Goal: Transaction & Acquisition: Purchase product/service

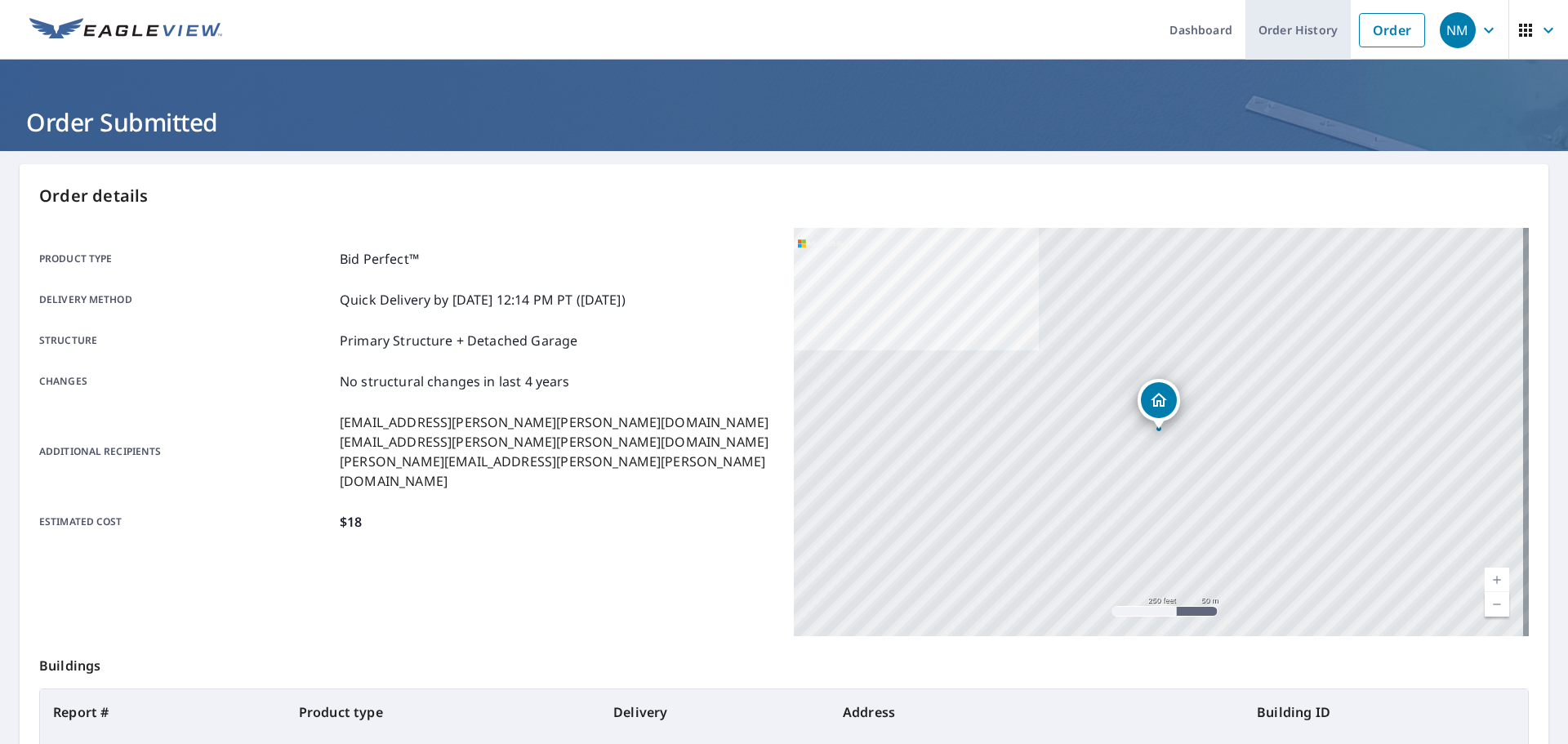
click at [1246, 31] on link "Order History" at bounding box center [1298, 29] width 106 height 60
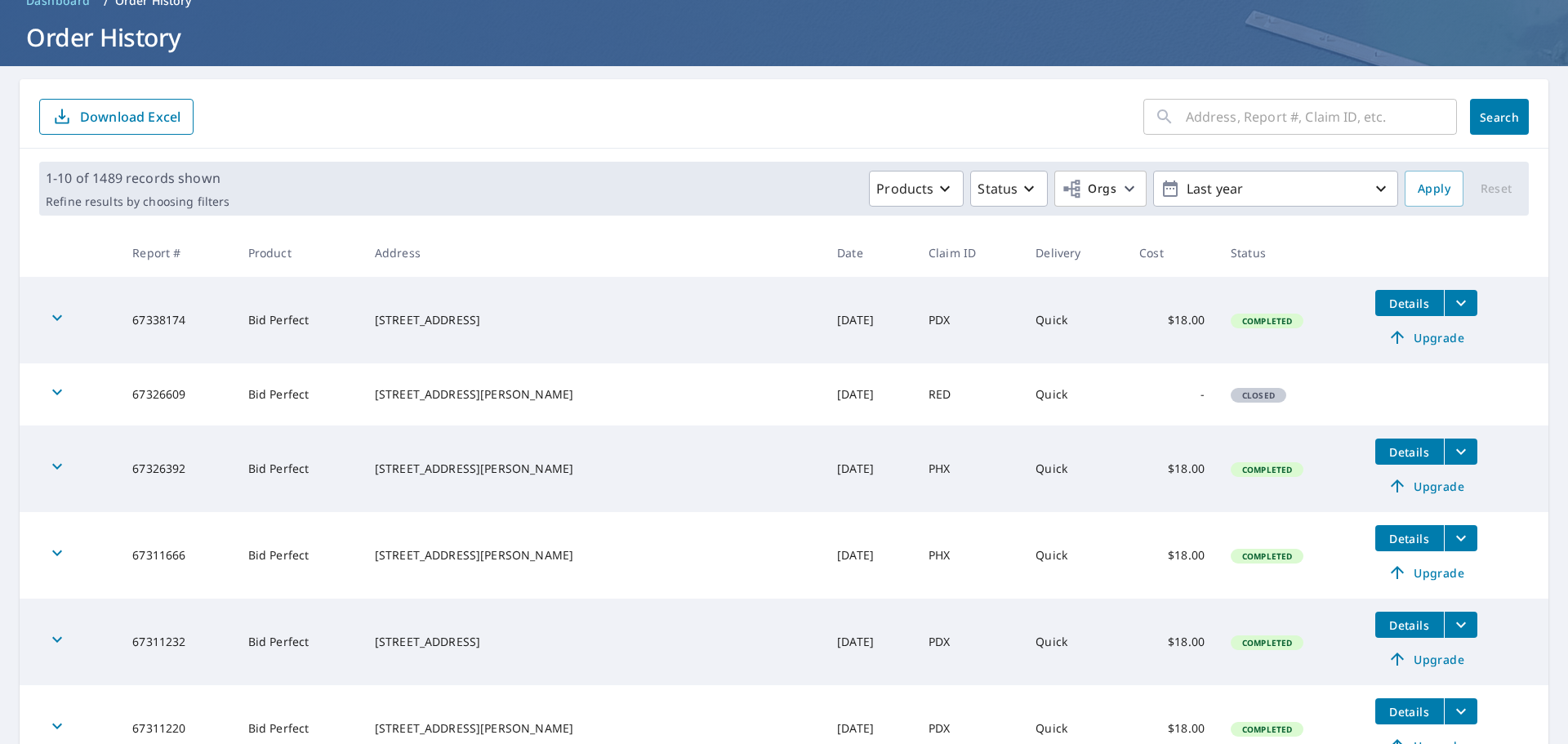
scroll to position [163, 0]
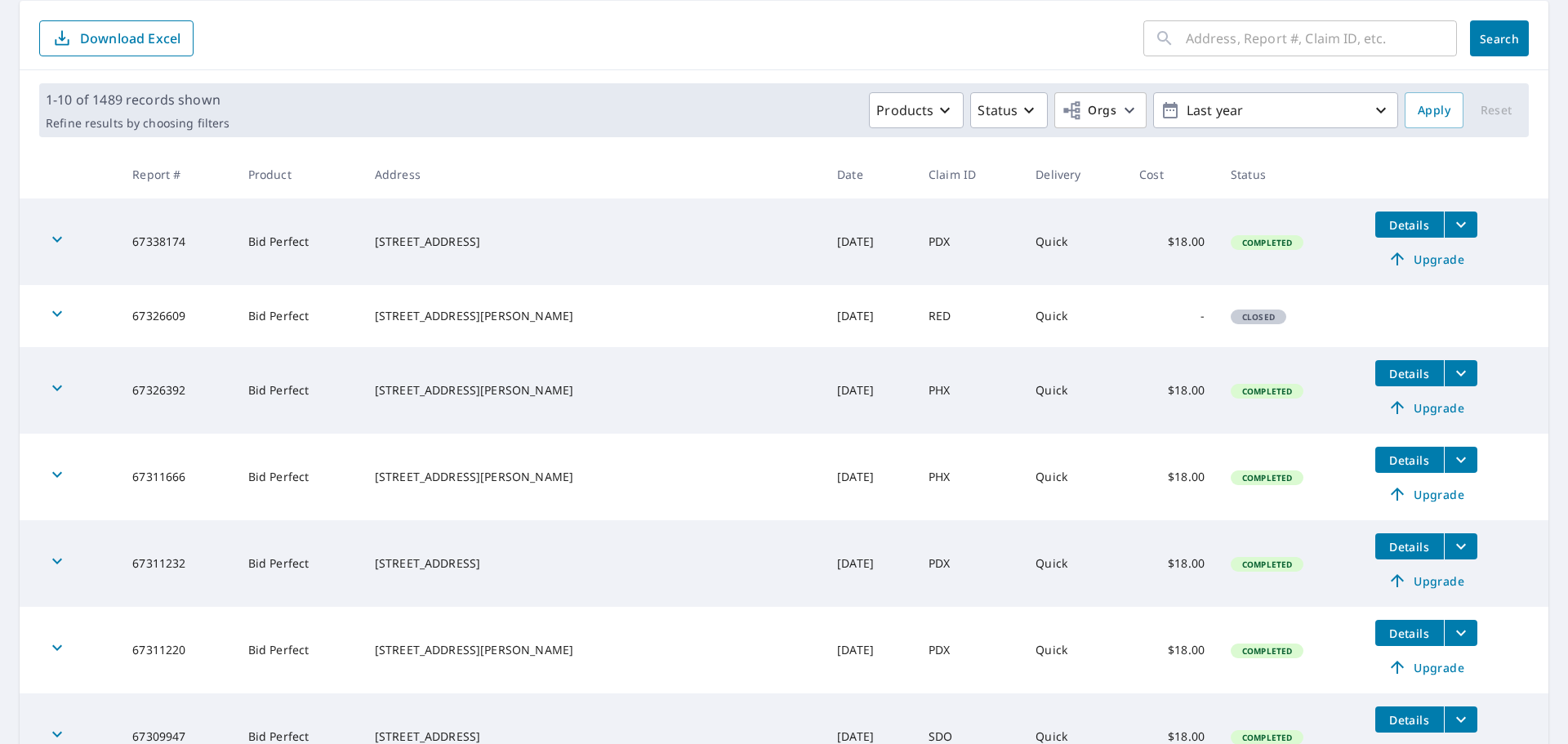
click at [520, 318] on div "[STREET_ADDRESS][PERSON_NAME]" at bounding box center [593, 316] width 436 height 16
click at [916, 313] on td "RED" at bounding box center [969, 316] width 107 height 62
click at [916, 314] on td "RED" at bounding box center [969, 316] width 107 height 62
click at [1232, 316] on span "Closed" at bounding box center [1258, 317] width 52 height 11
click at [1399, 315] on tr "67326609 Bid Perfect [STREET_ADDRESS][PERSON_NAME] [DATE] RED Quick - Closed" at bounding box center [784, 316] width 1529 height 62
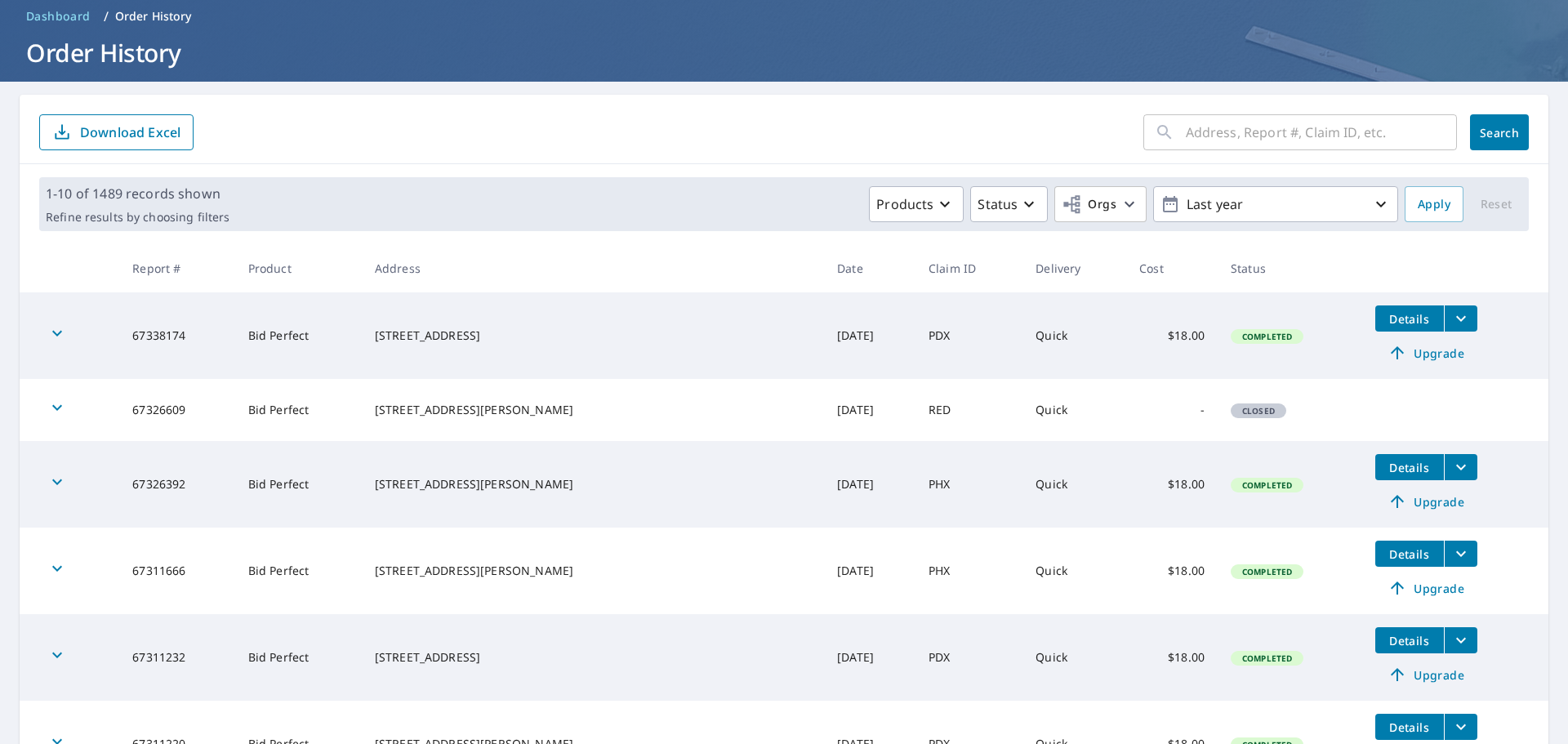
scroll to position [0, 0]
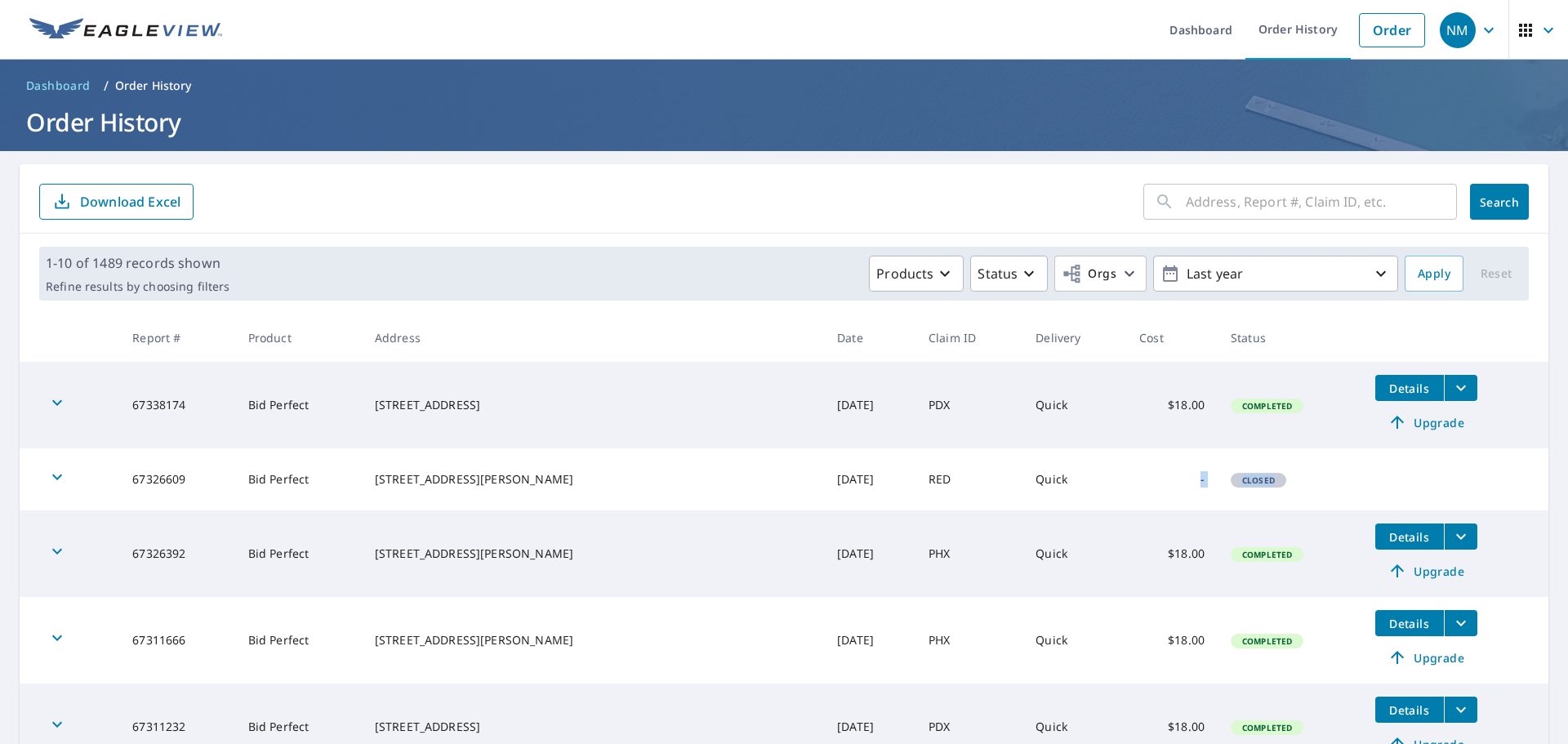
drag, startPoint x: 1282, startPoint y: 482, endPoint x: 1039, endPoint y: 487, distance: 243.1
click at [1039, 487] on tr "67326609 Bid Perfect [STREET_ADDRESS][PERSON_NAME] [DATE] RED Quick - Closed" at bounding box center [784, 479] width 1529 height 62
click at [1345, 482] on tr "67326609 Bid Perfect [STREET_ADDRESS][PERSON_NAME] [DATE] RED Quick - Closed" at bounding box center [784, 479] width 1529 height 62
drag, startPoint x: 1226, startPoint y: 467, endPoint x: 1074, endPoint y: 470, distance: 152.0
click at [1074, 470] on tr "67326609 Bid Perfect [STREET_ADDRESS][PERSON_NAME] [DATE] RED Quick - Closed" at bounding box center [784, 479] width 1529 height 62
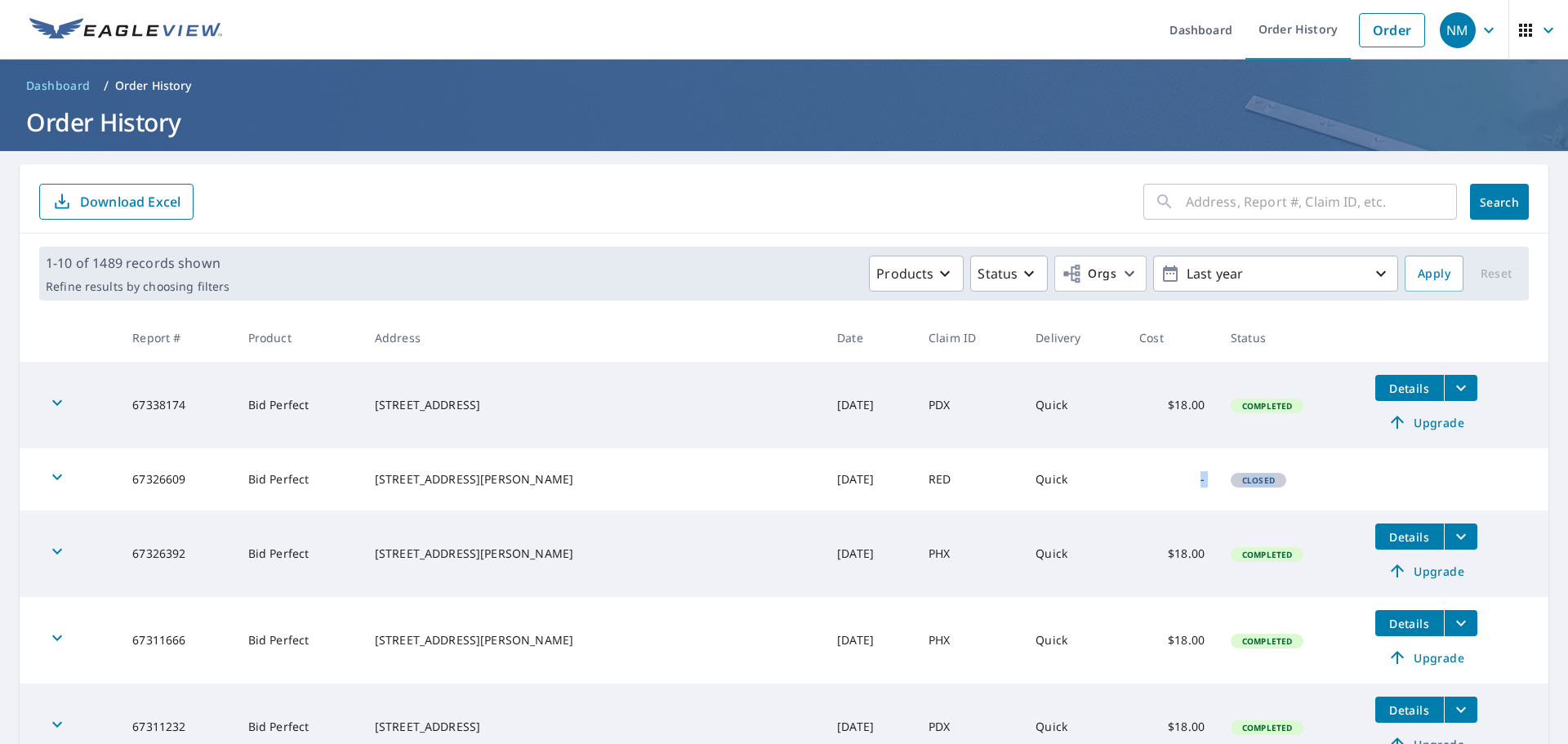
drag, startPoint x: 1262, startPoint y: 474, endPoint x: 997, endPoint y: 456, distance: 265.6
click at [997, 456] on tr "67326609 Bid Perfect [STREET_ADDRESS][PERSON_NAME] [DATE] RED Quick - Closed" at bounding box center [784, 479] width 1529 height 62
click at [1248, 475] on td "Closed" at bounding box center [1289, 479] width 144 height 62
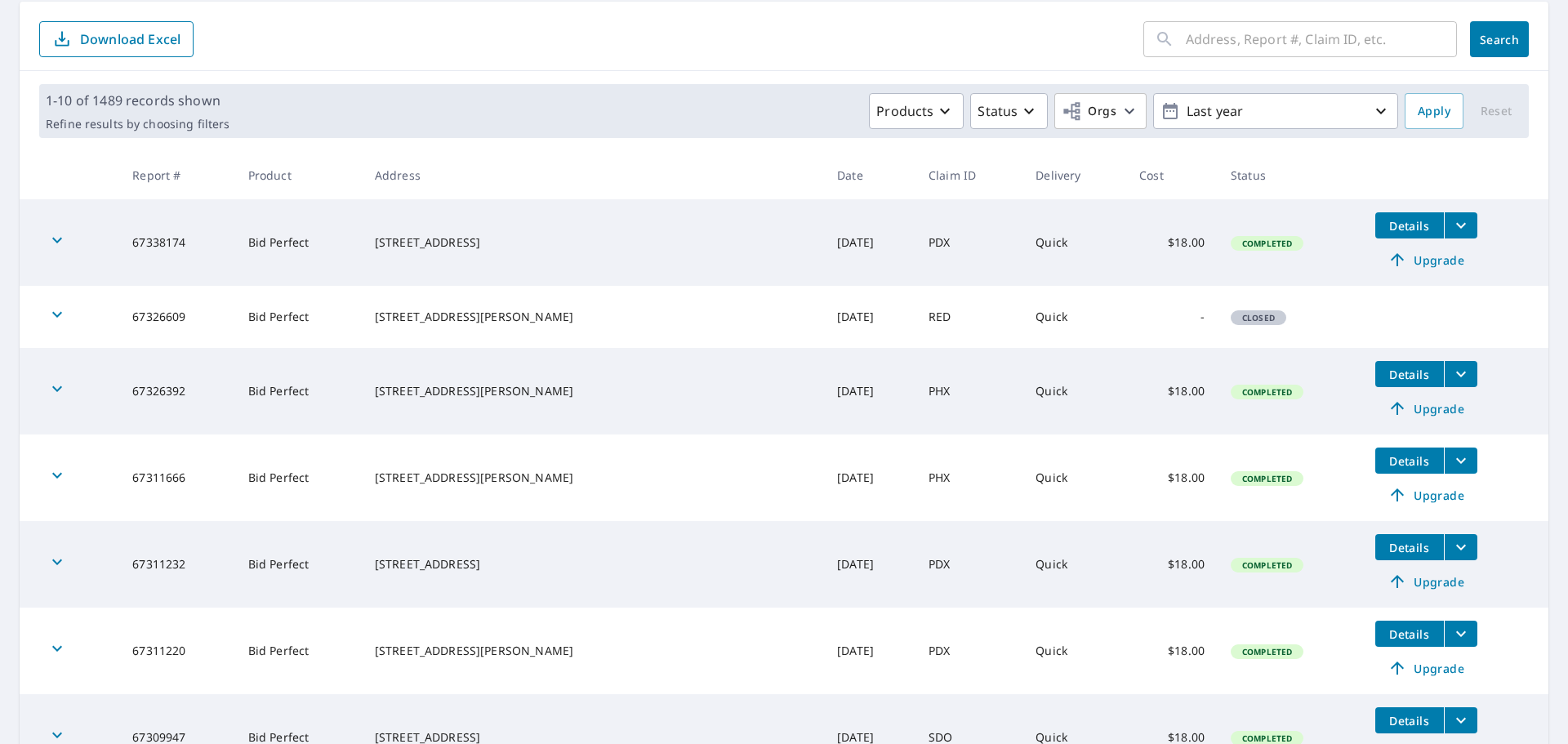
scroll to position [163, 0]
click at [1393, 307] on td at bounding box center [1455, 298] width 186 height 26
drag, startPoint x: 511, startPoint y: 324, endPoint x: 412, endPoint y: 296, distance: 102.9
click at [412, 296] on td "[STREET_ADDRESS][PERSON_NAME]" at bounding box center [593, 316] width 462 height 62
click at [481, 308] on div "[STREET_ADDRESS][PERSON_NAME]" at bounding box center [593, 316] width 436 height 16
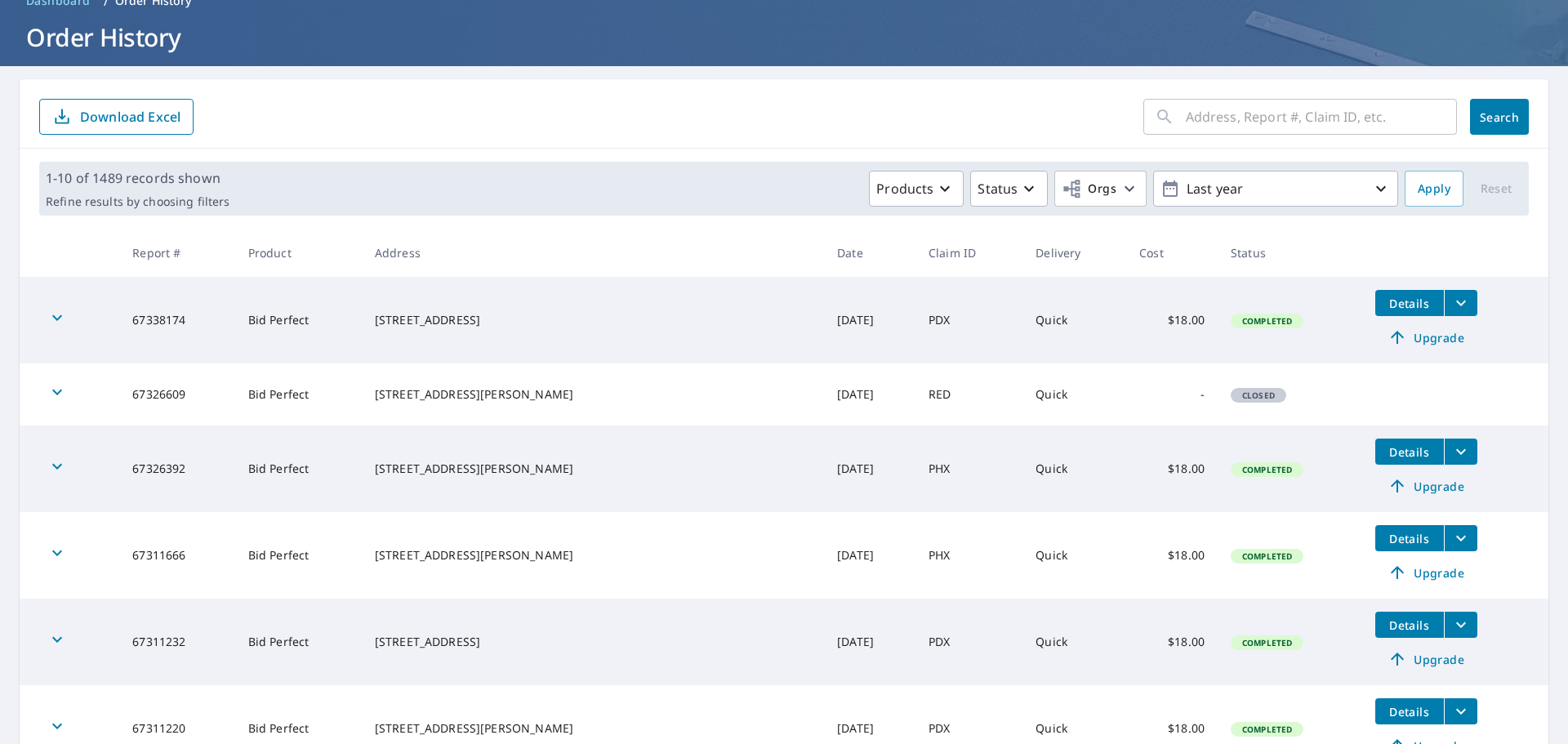
scroll to position [0, 0]
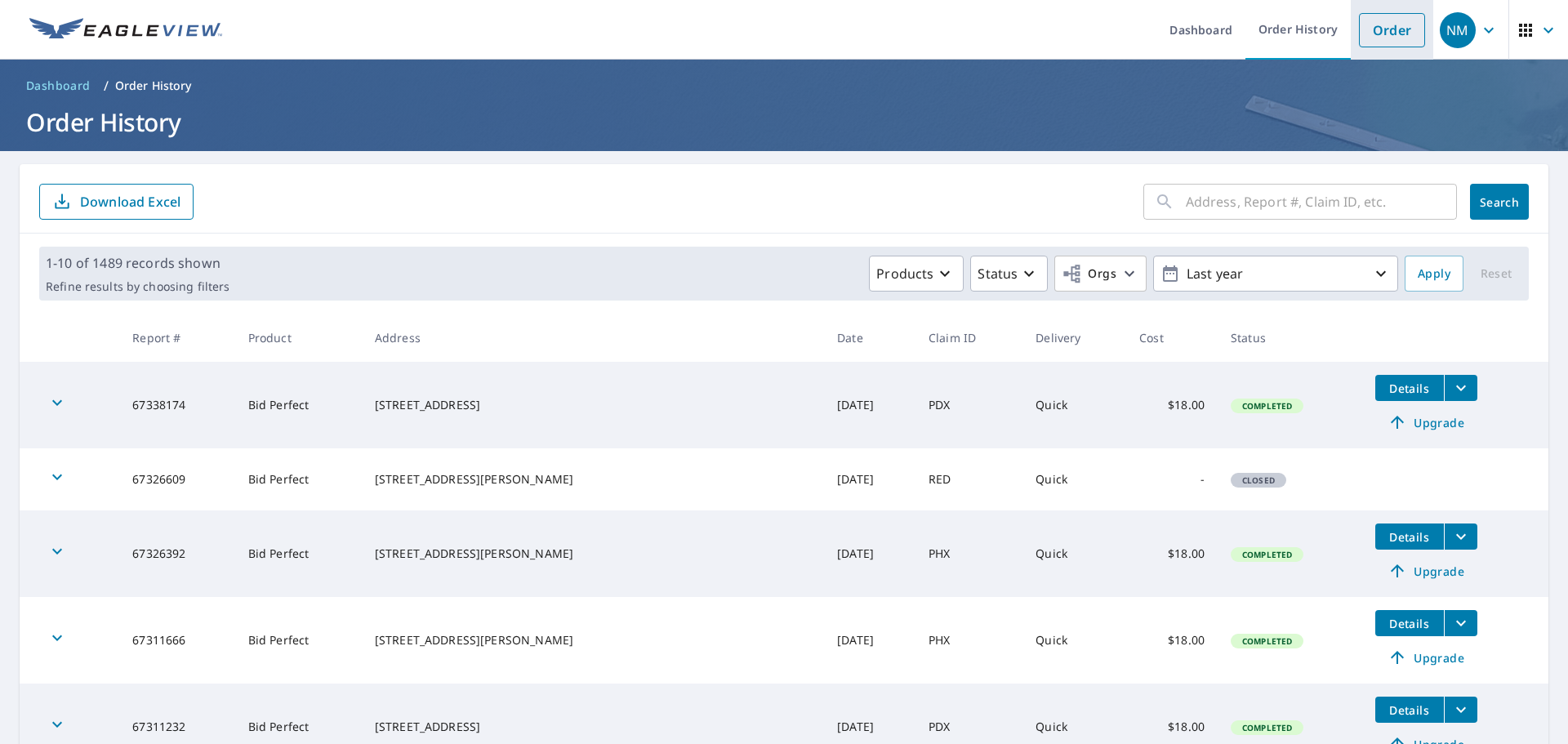
click at [1384, 38] on link "Order" at bounding box center [1392, 30] width 66 height 34
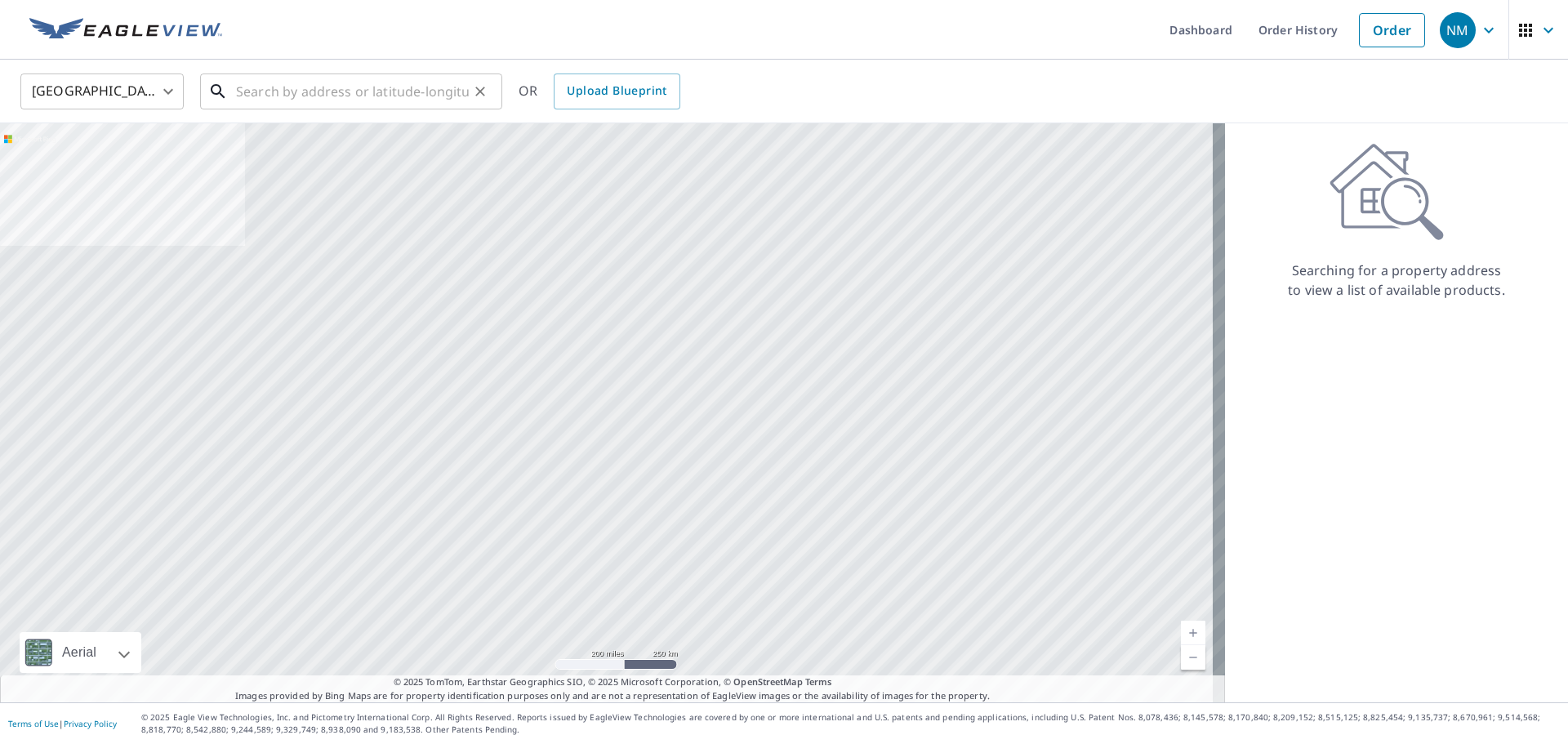
click at [306, 95] on input "text" at bounding box center [352, 92] width 233 height 46
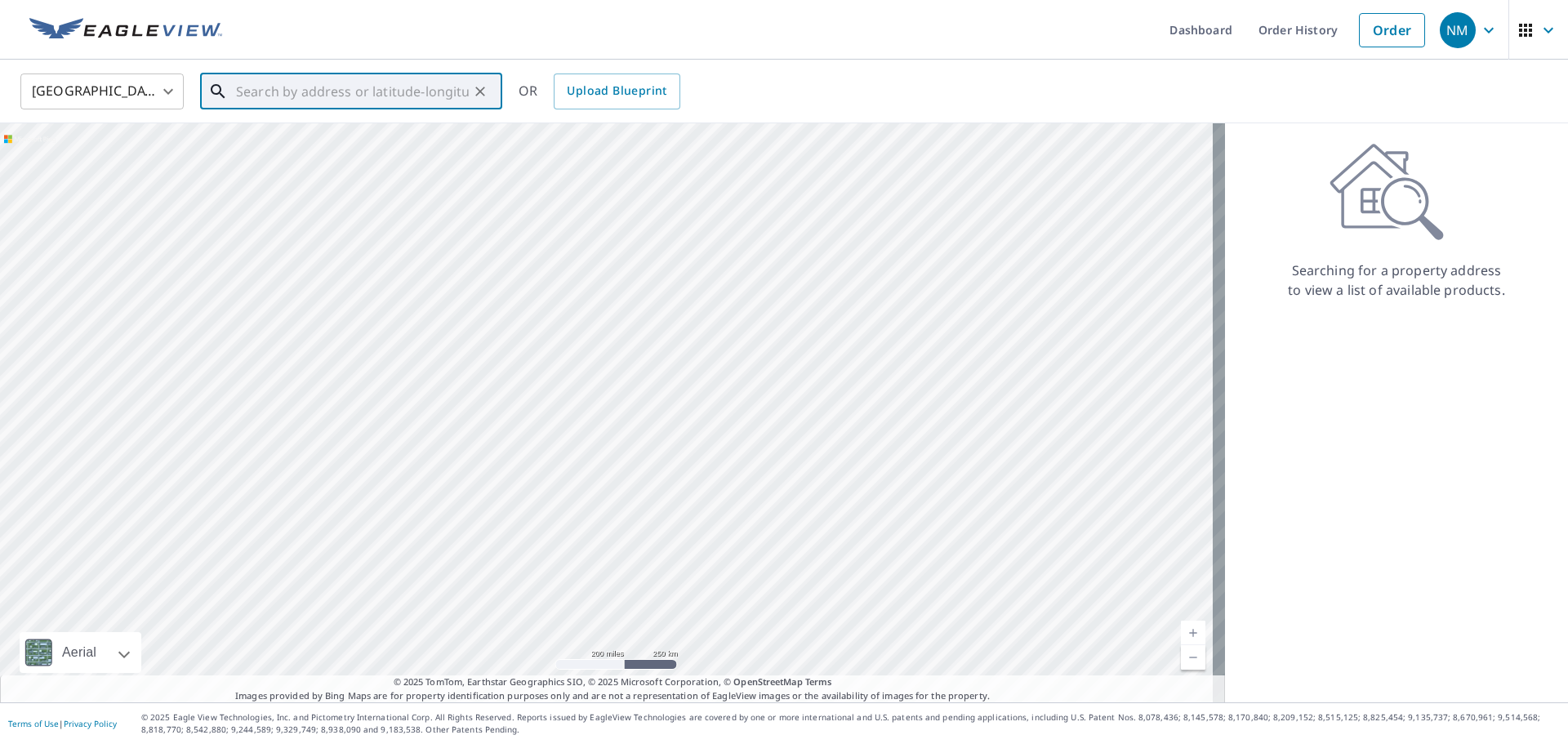
click at [413, 84] on input "text" at bounding box center [352, 92] width 233 height 46
paste input "[STREET_ADDRESS][PERSON_NAME]"
click at [280, 155] on p "[GEOGRAPHIC_DATA]" at bounding box center [361, 157] width 257 height 16
type input "[STREET_ADDRESS][PERSON_NAME]"
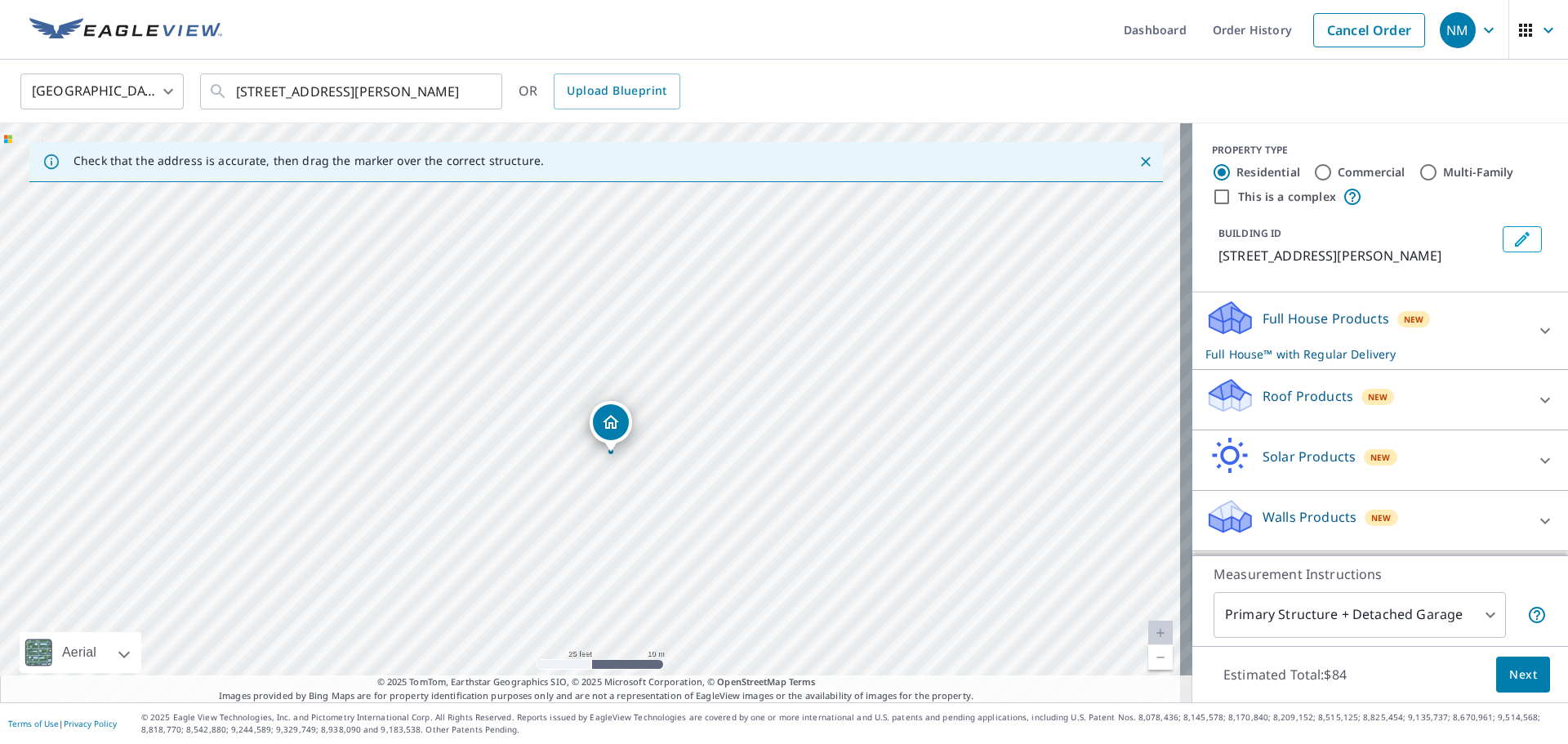
drag, startPoint x: 589, startPoint y: 399, endPoint x: 609, endPoint y: 442, distance: 47.4
click at [609, 442] on div "[STREET_ADDRESS][PERSON_NAME]" at bounding box center [596, 412] width 1193 height 578
click at [1275, 396] on p "Roof Products" at bounding box center [1307, 396] width 91 height 20
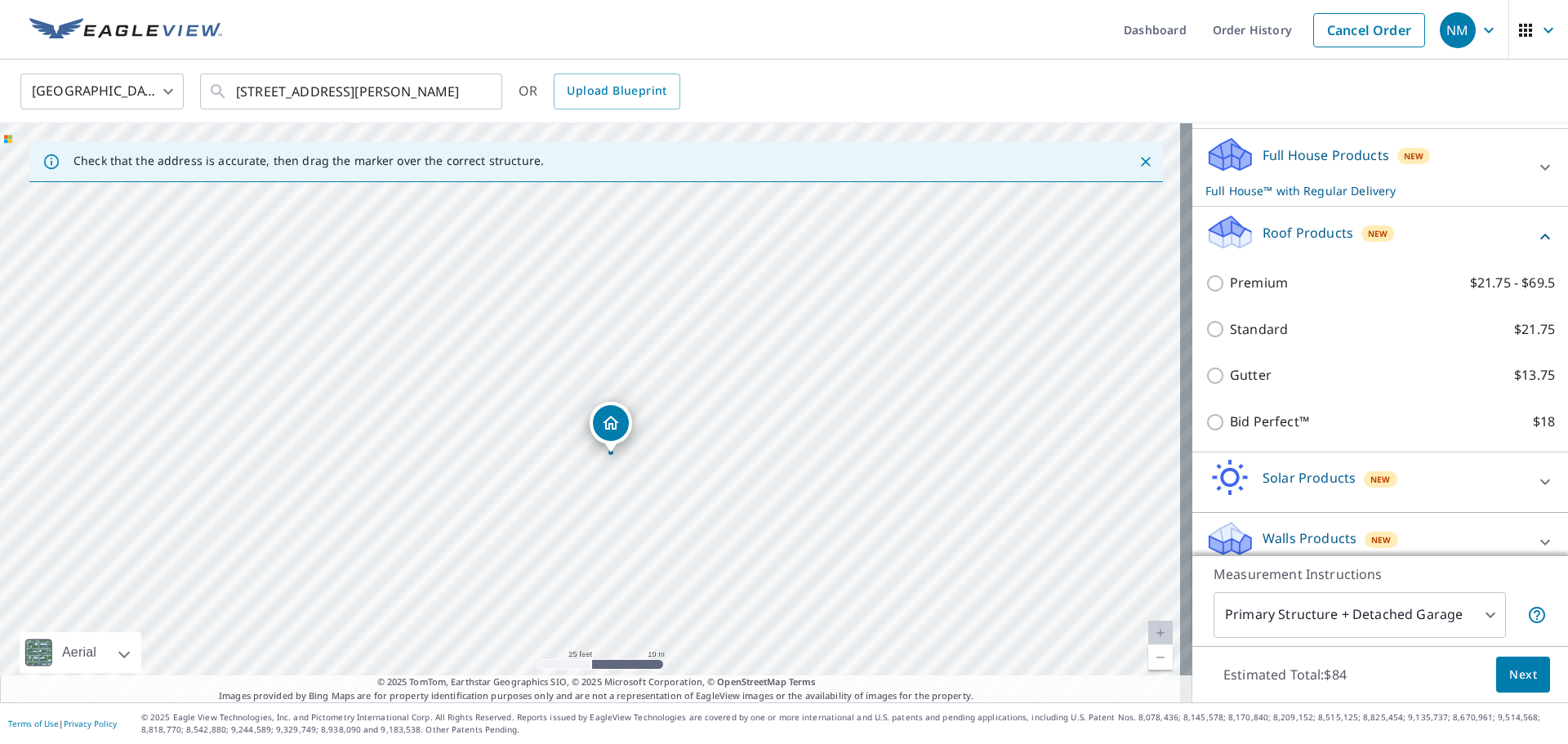
scroll to position [180, 0]
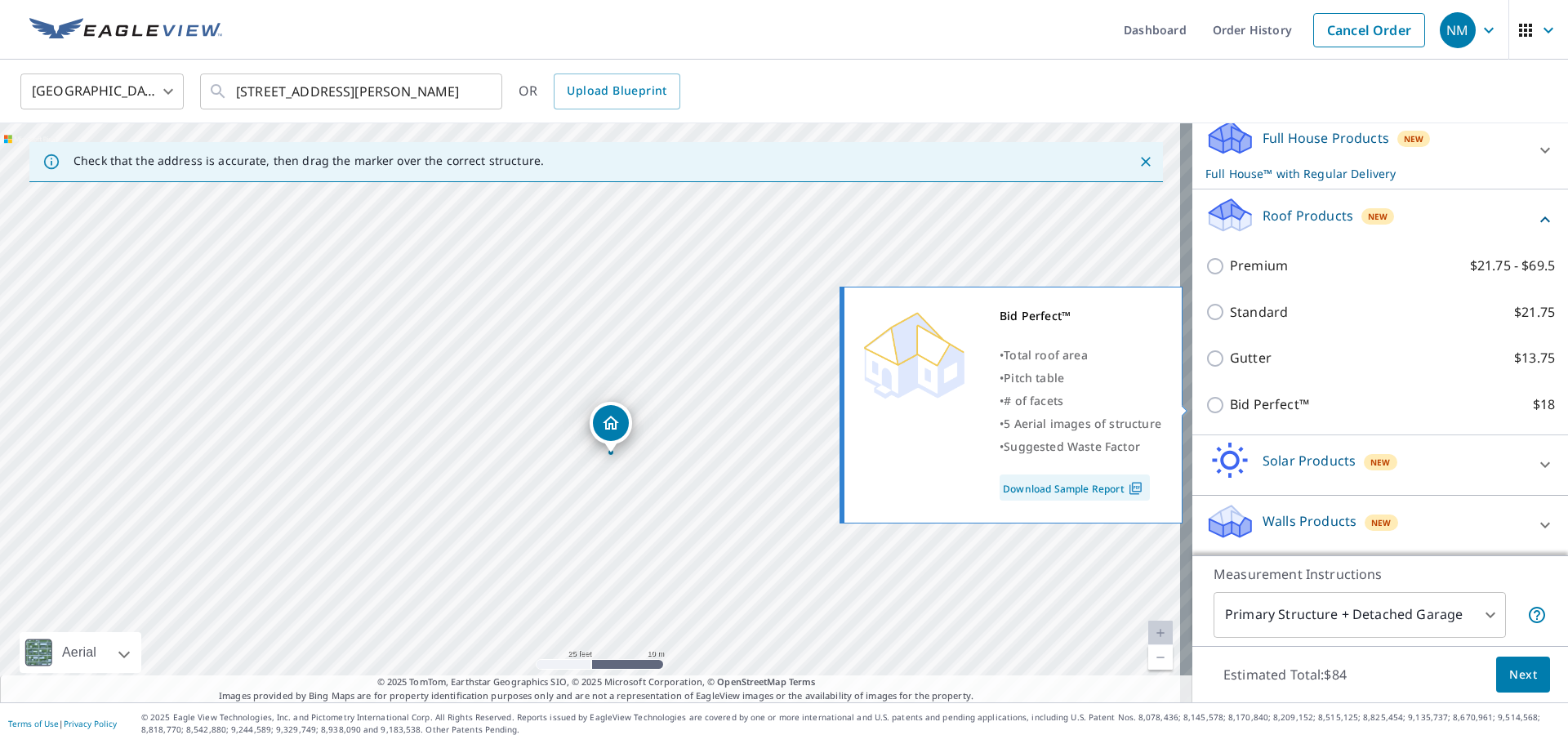
click at [1251, 408] on p "Bid Perfect™" at bounding box center [1269, 404] width 80 height 20
click at [1229, 408] on input "Bid Perfect™ $18" at bounding box center [1217, 405] width 25 height 20
checkbox input "true"
checkbox input "false"
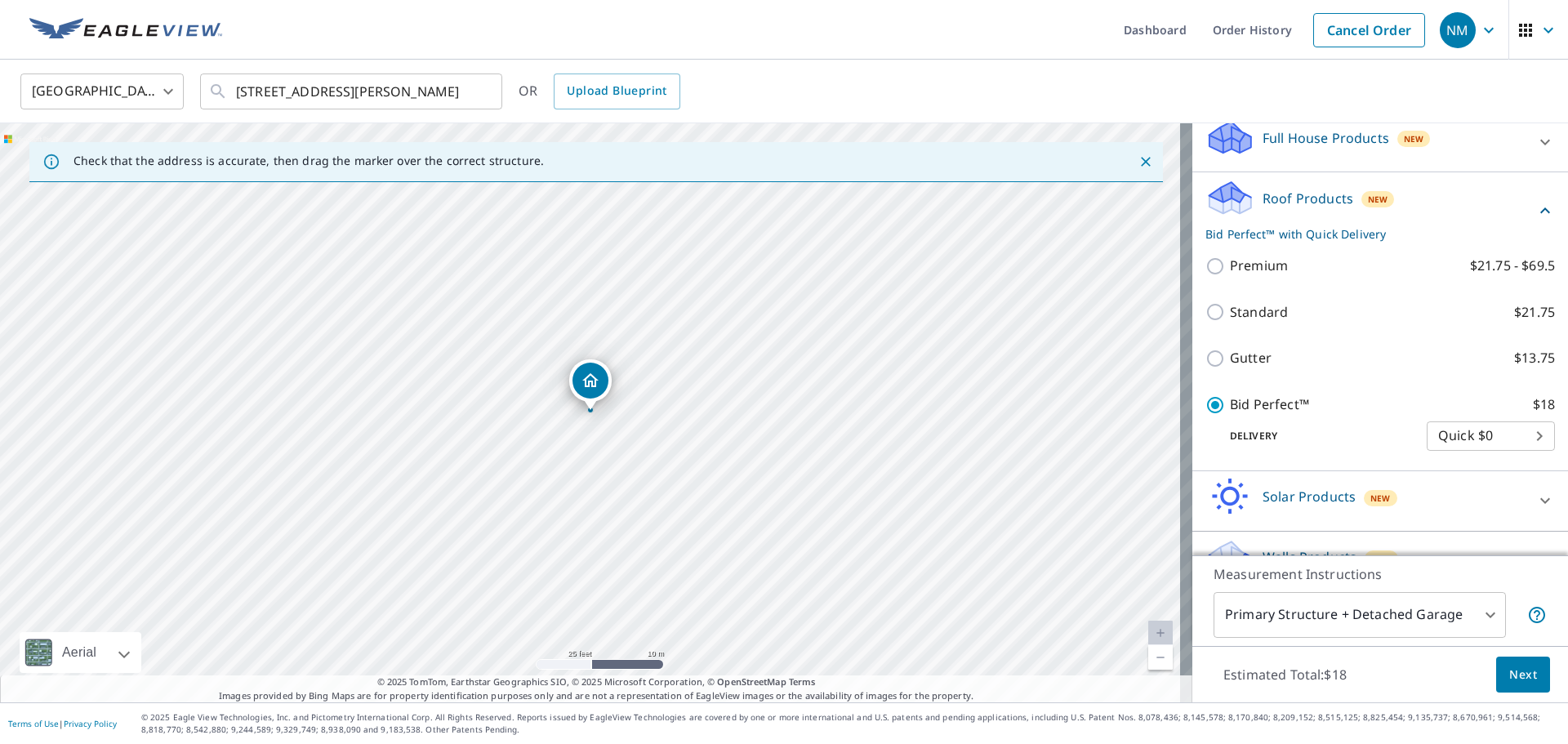
click at [1516, 677] on span "Next" at bounding box center [1523, 674] width 28 height 20
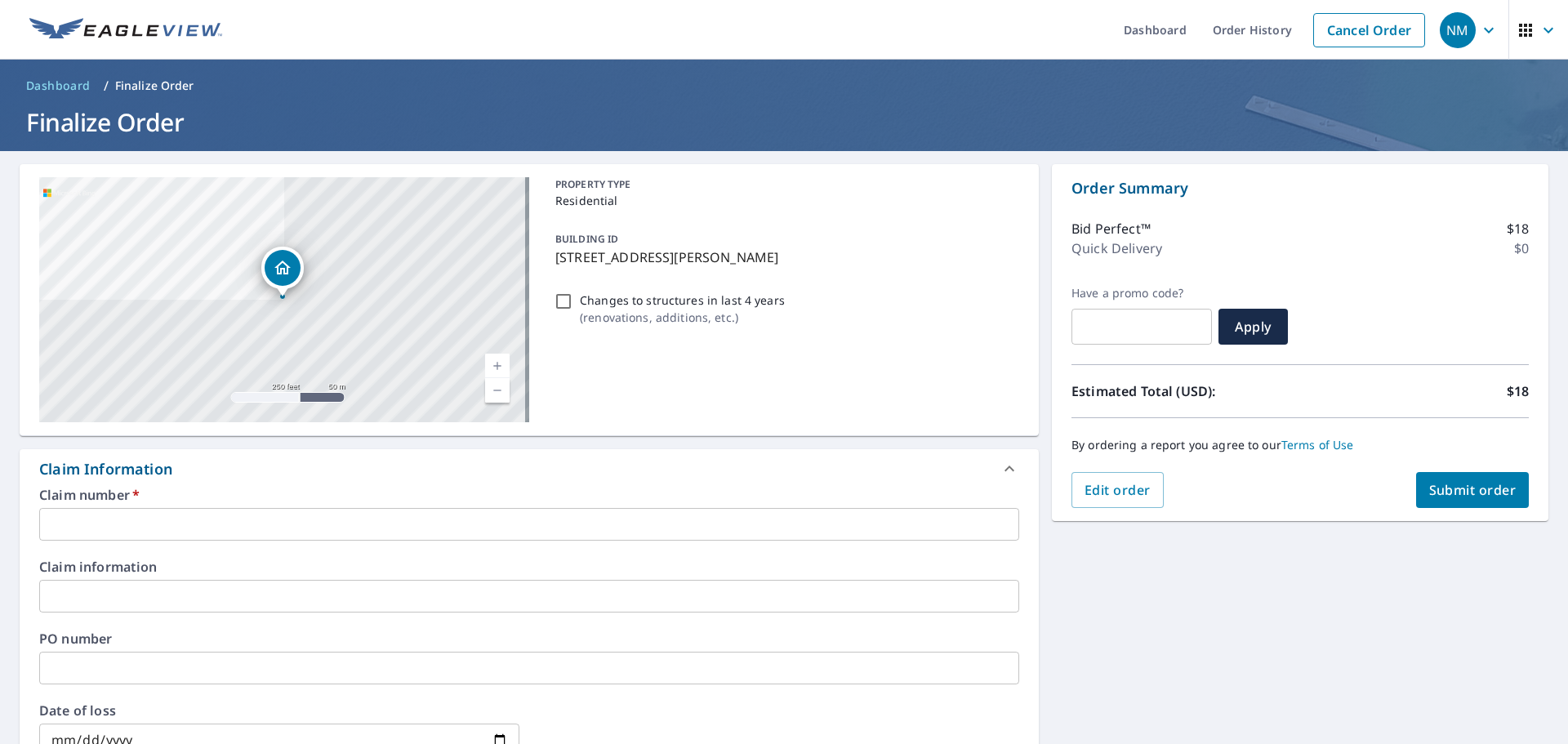
click at [299, 526] on input "text" at bounding box center [529, 524] width 980 height 33
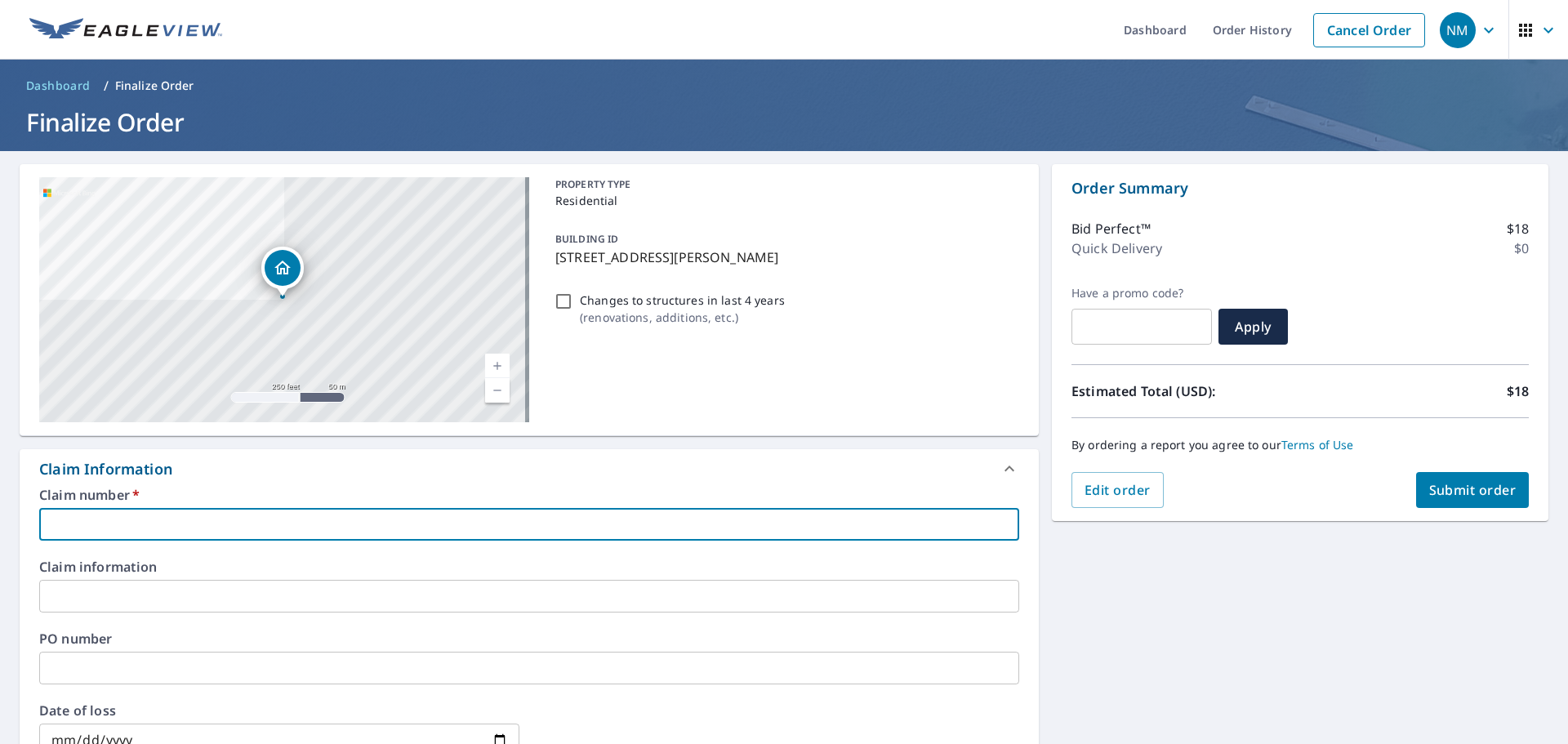
type input "R"
checkbox input "true"
type input "RE"
checkbox input "true"
type input "RED"
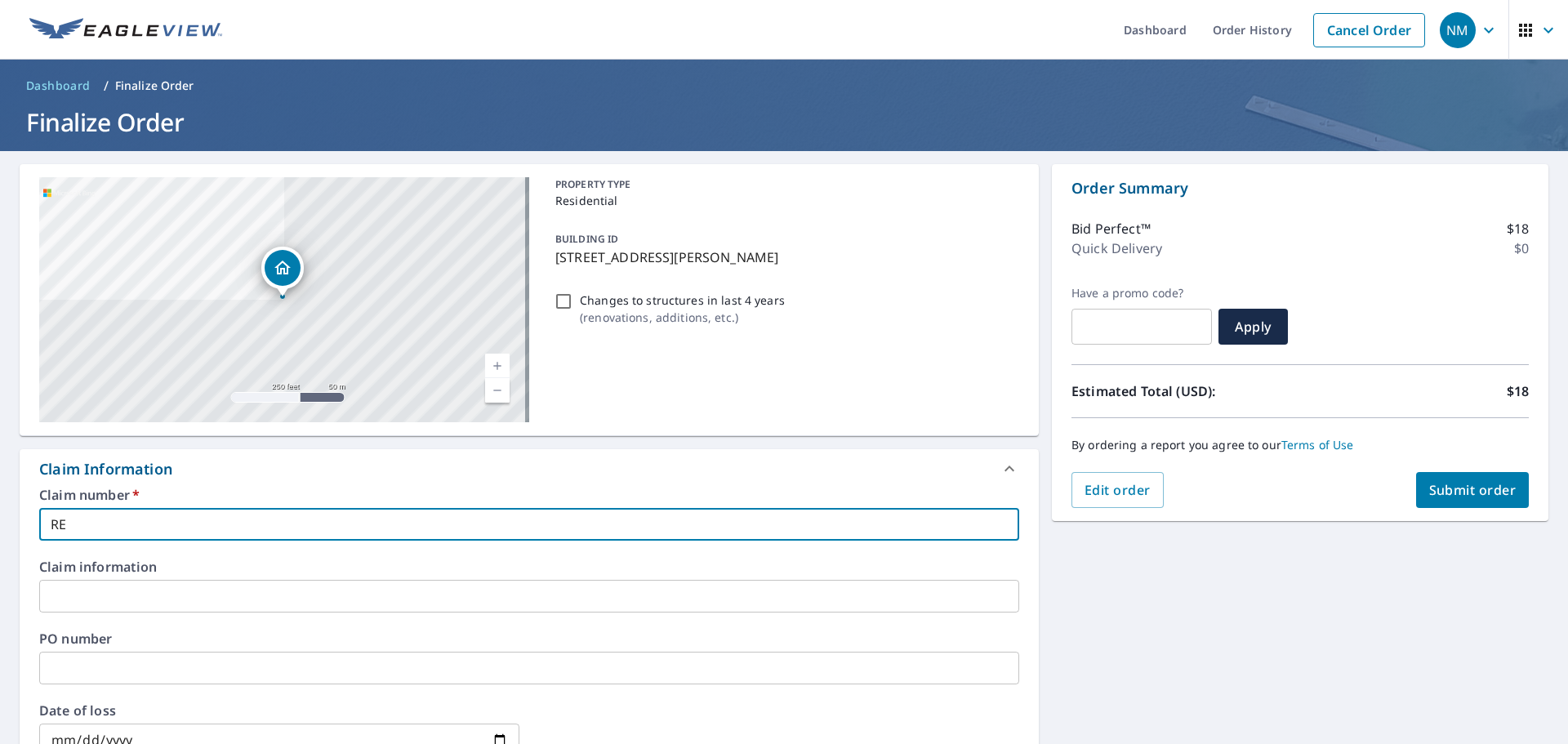
checkbox input "true"
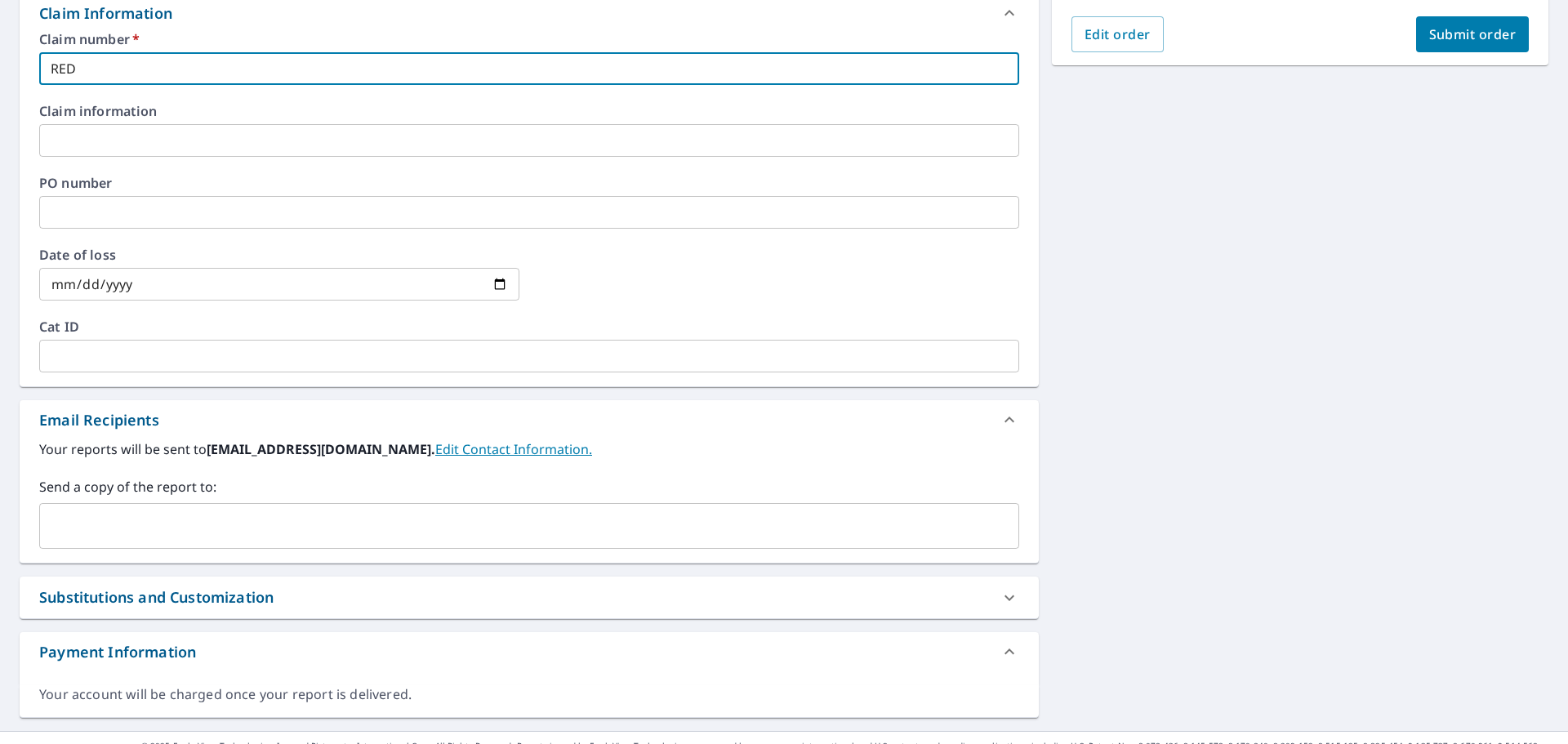
scroll to position [484, 0]
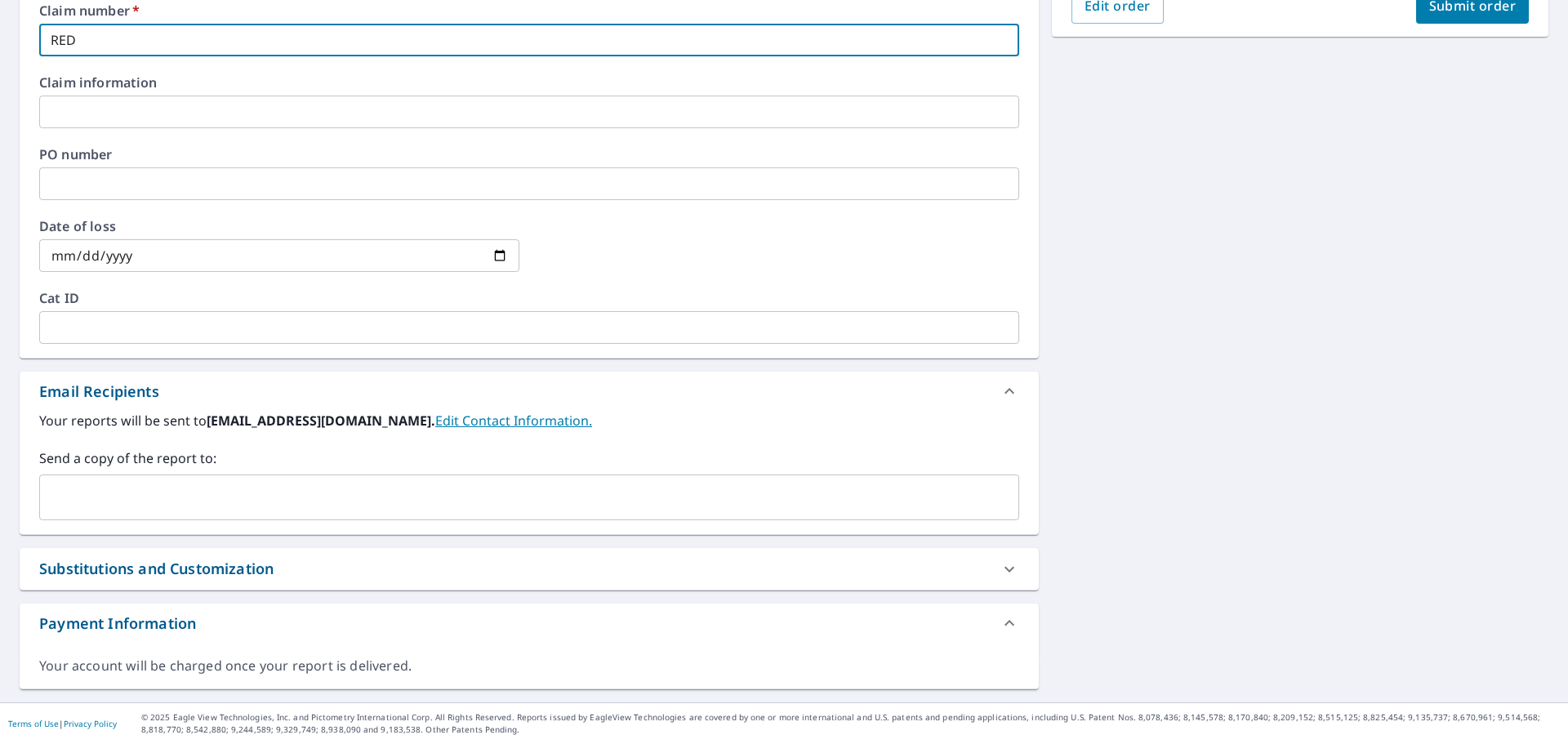
type input "RED"
click at [225, 490] on input "text" at bounding box center [517, 497] width 941 height 31
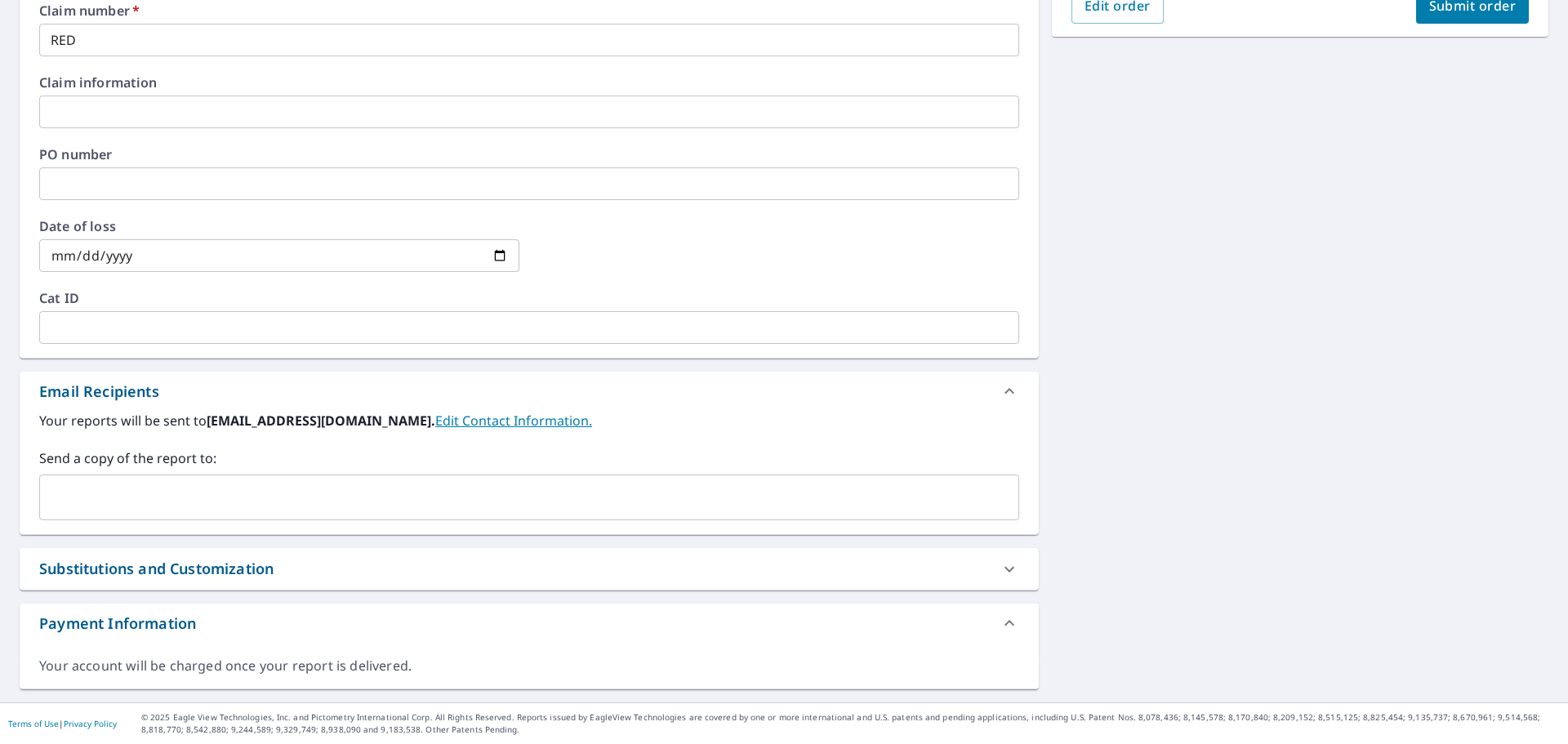
click at [232, 492] on input "text" at bounding box center [517, 497] width 941 height 31
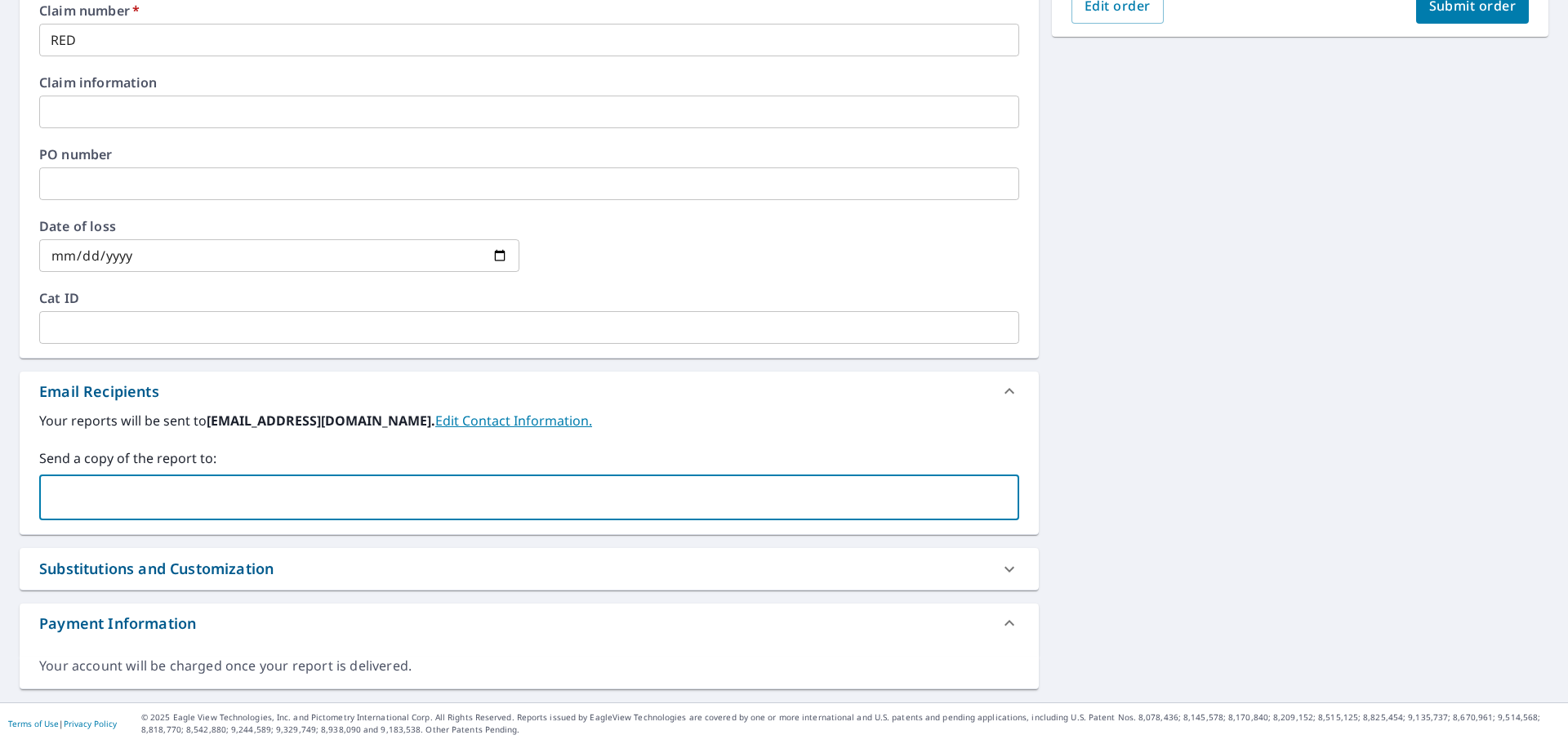
paste input "[PERSON_NAME][EMAIL_ADDRESS][PERSON_NAME][PERSON_NAME][DOMAIN_NAME]"
type input "[PERSON_NAME][EMAIL_ADDRESS][PERSON_NAME][PERSON_NAME][DOMAIN_NAME]"
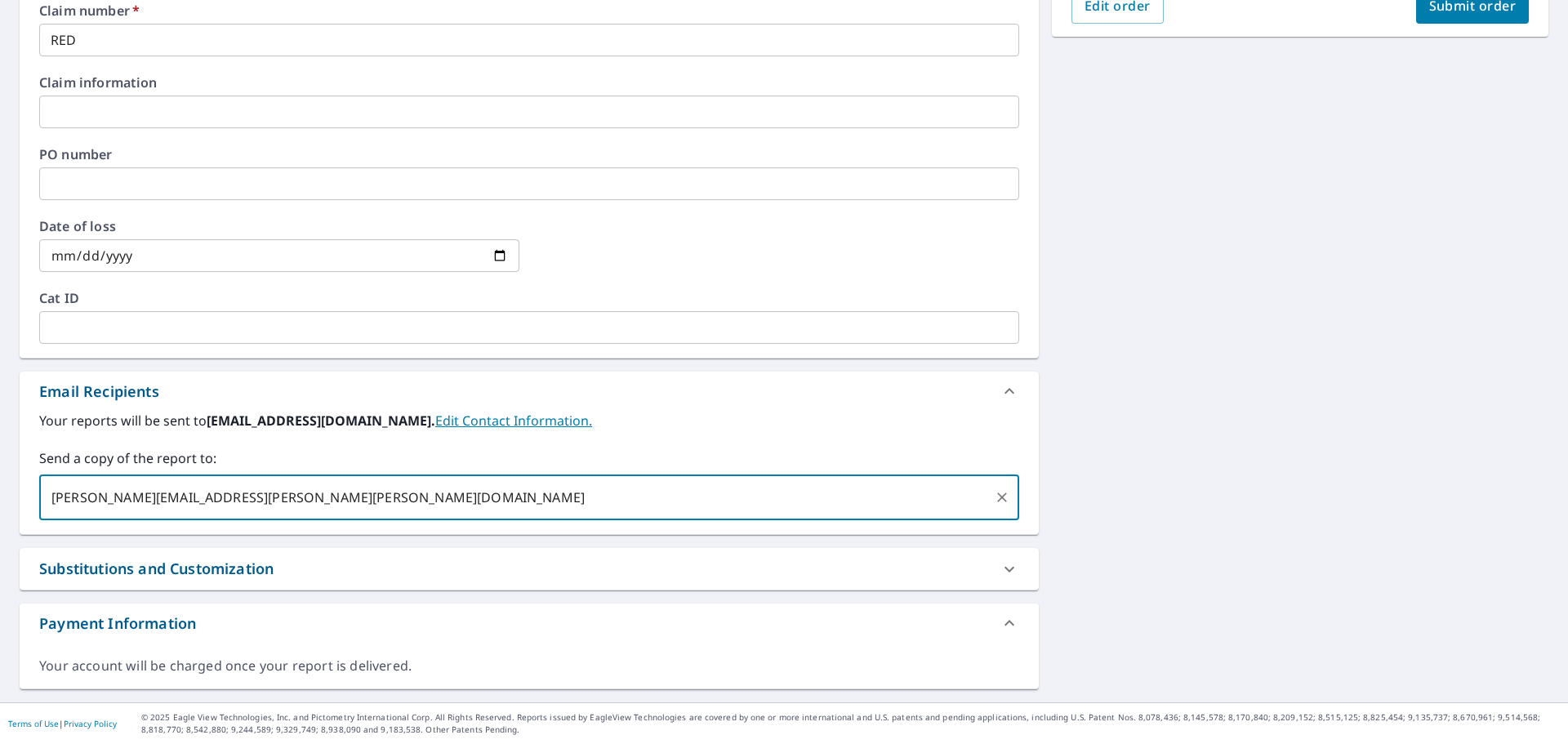
checkbox input "true"
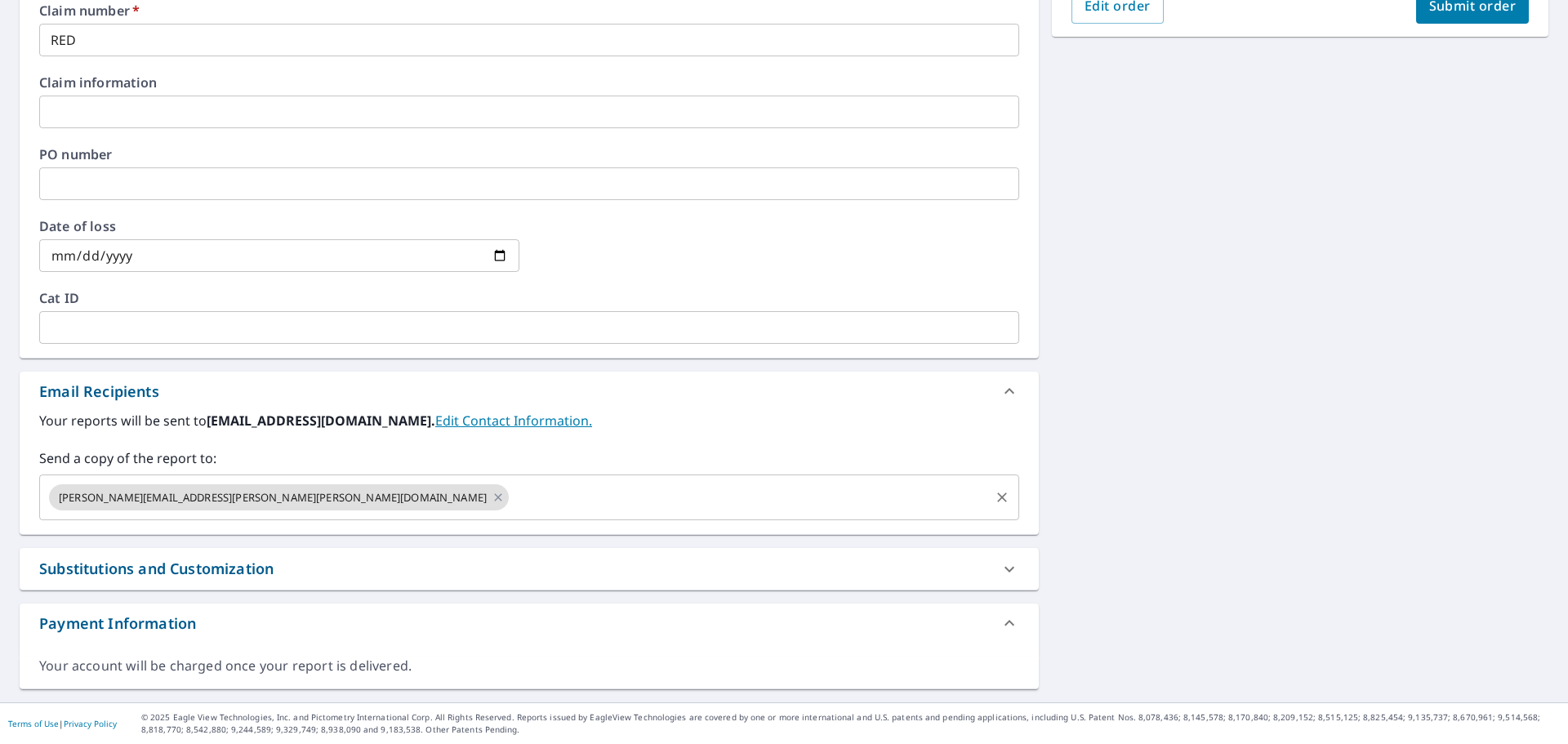
click at [511, 504] on input "text" at bounding box center [749, 497] width 476 height 31
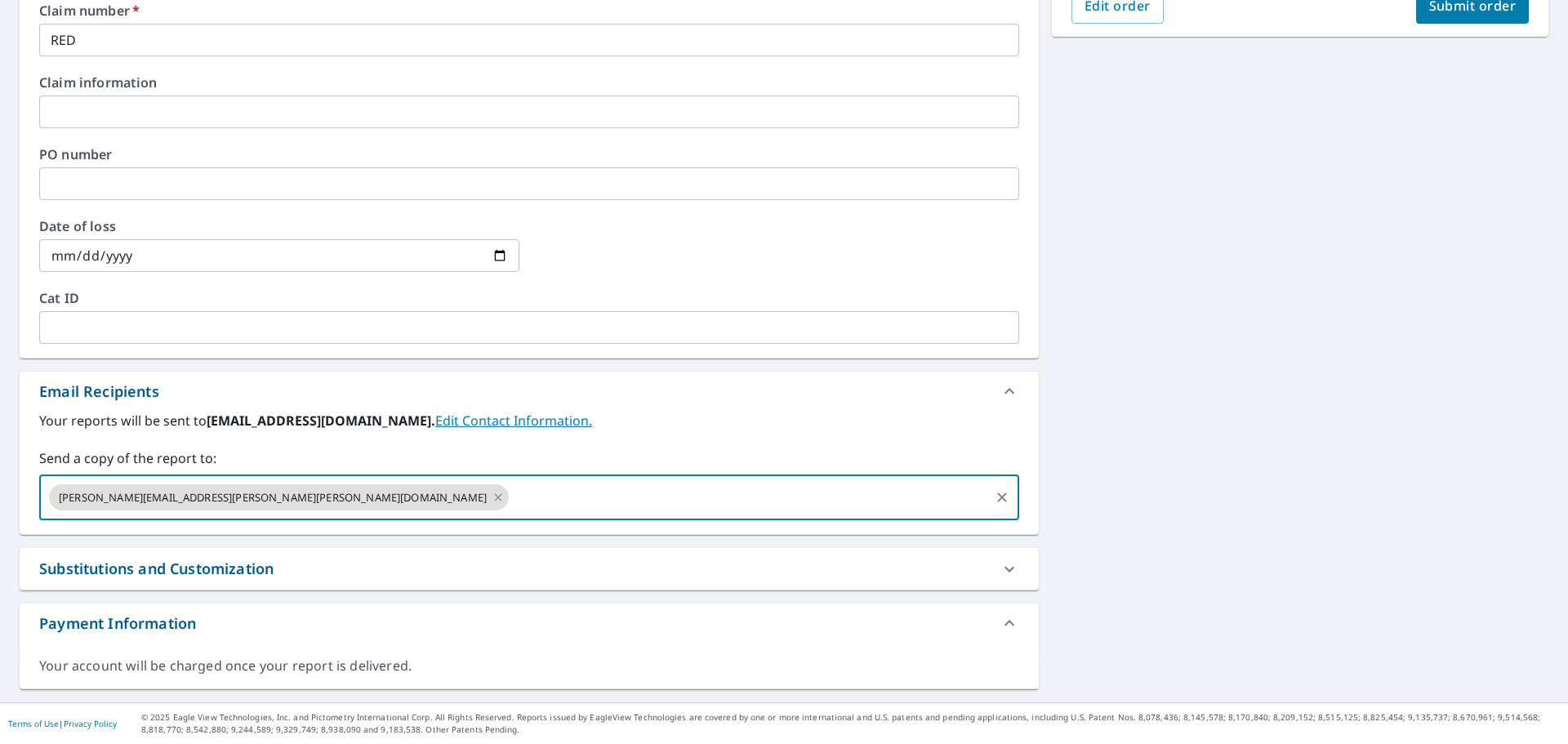
paste input "[EMAIL_ADDRESS][PERSON_NAME][PERSON_NAME][DOMAIN_NAME]"
type input "[EMAIL_ADDRESS][PERSON_NAME][PERSON_NAME][DOMAIN_NAME]"
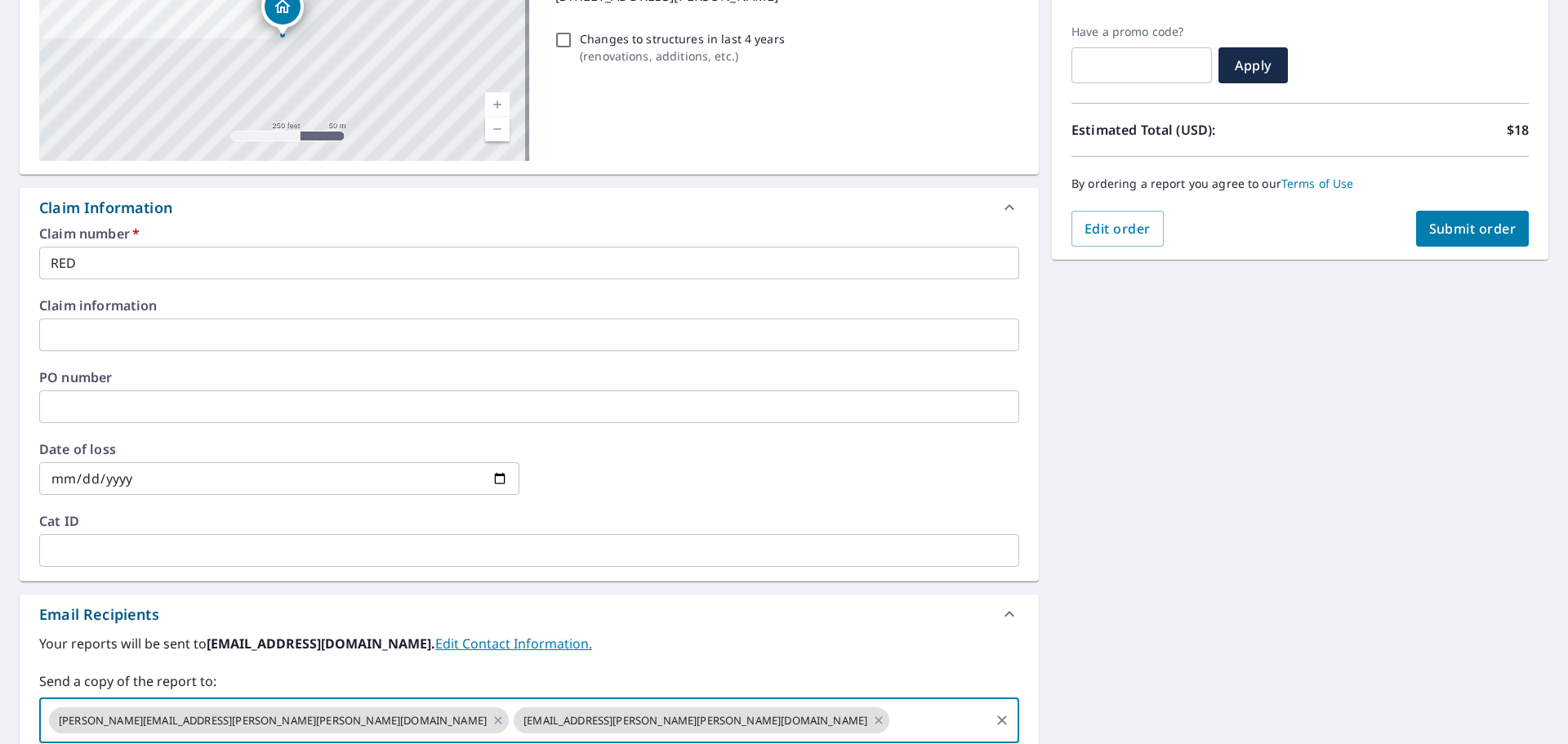
scroll to position [0, 0]
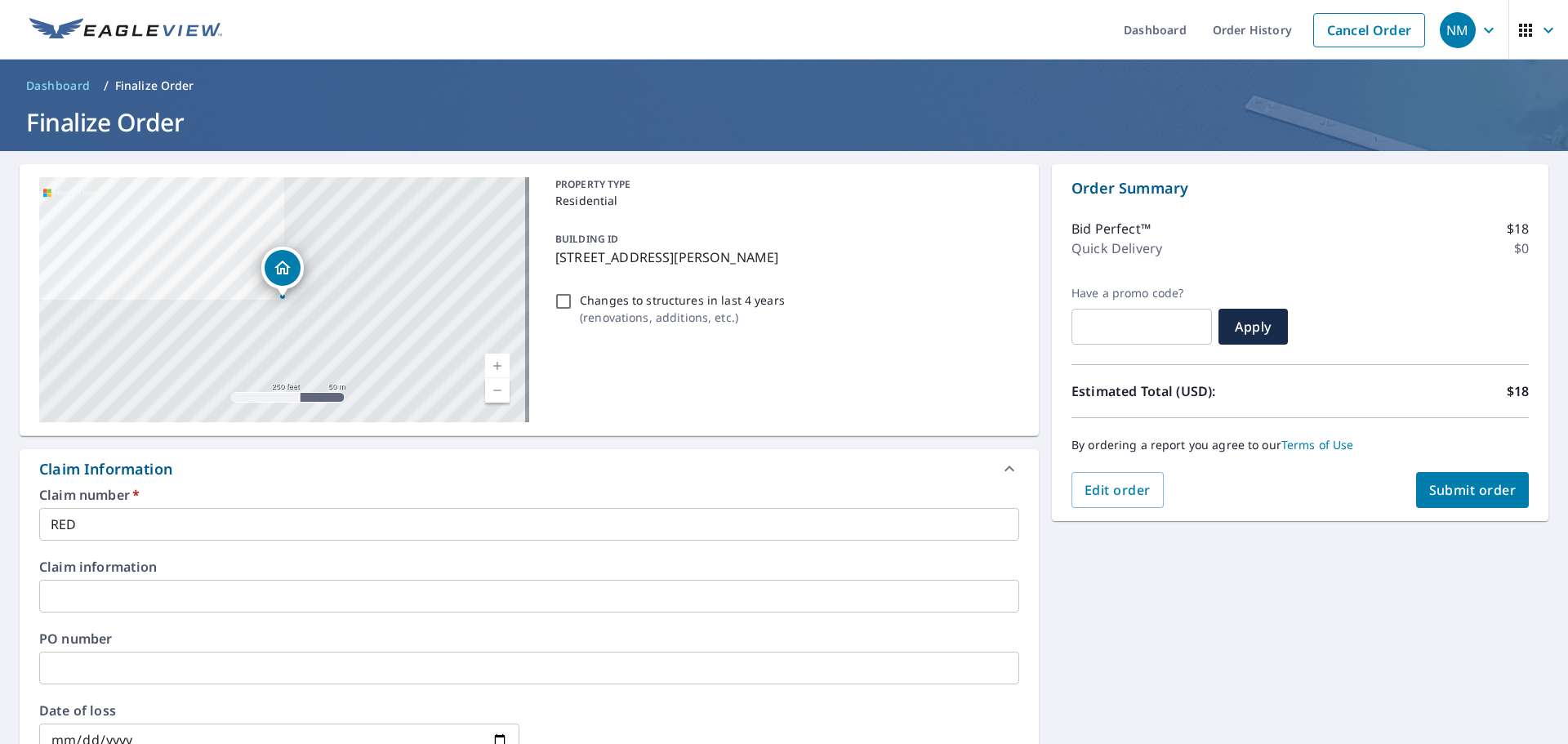
click at [1463, 490] on span "Submit order" at bounding box center [1472, 490] width 88 height 18
checkbox input "true"
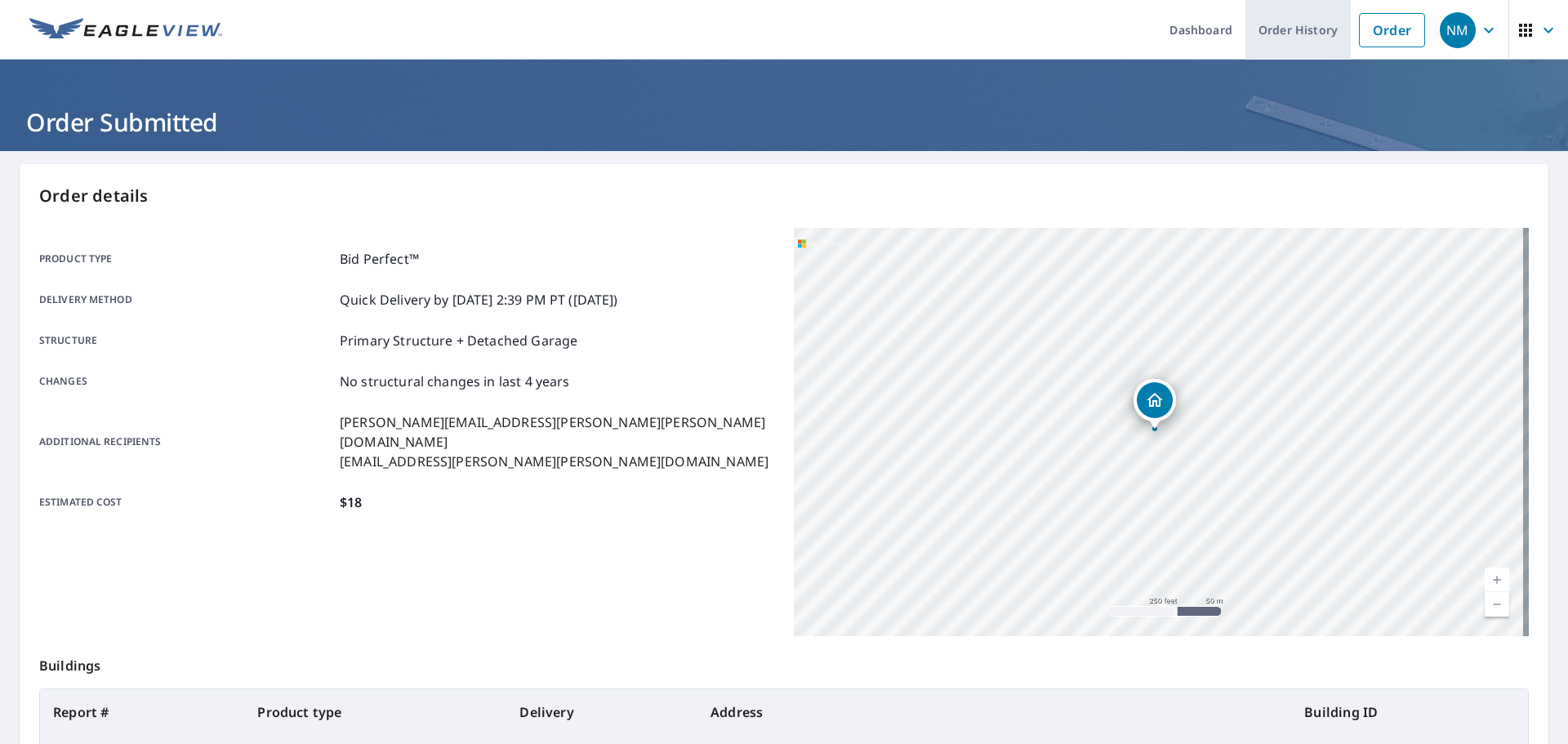
click at [1307, 29] on link "Order History" at bounding box center [1298, 29] width 106 height 60
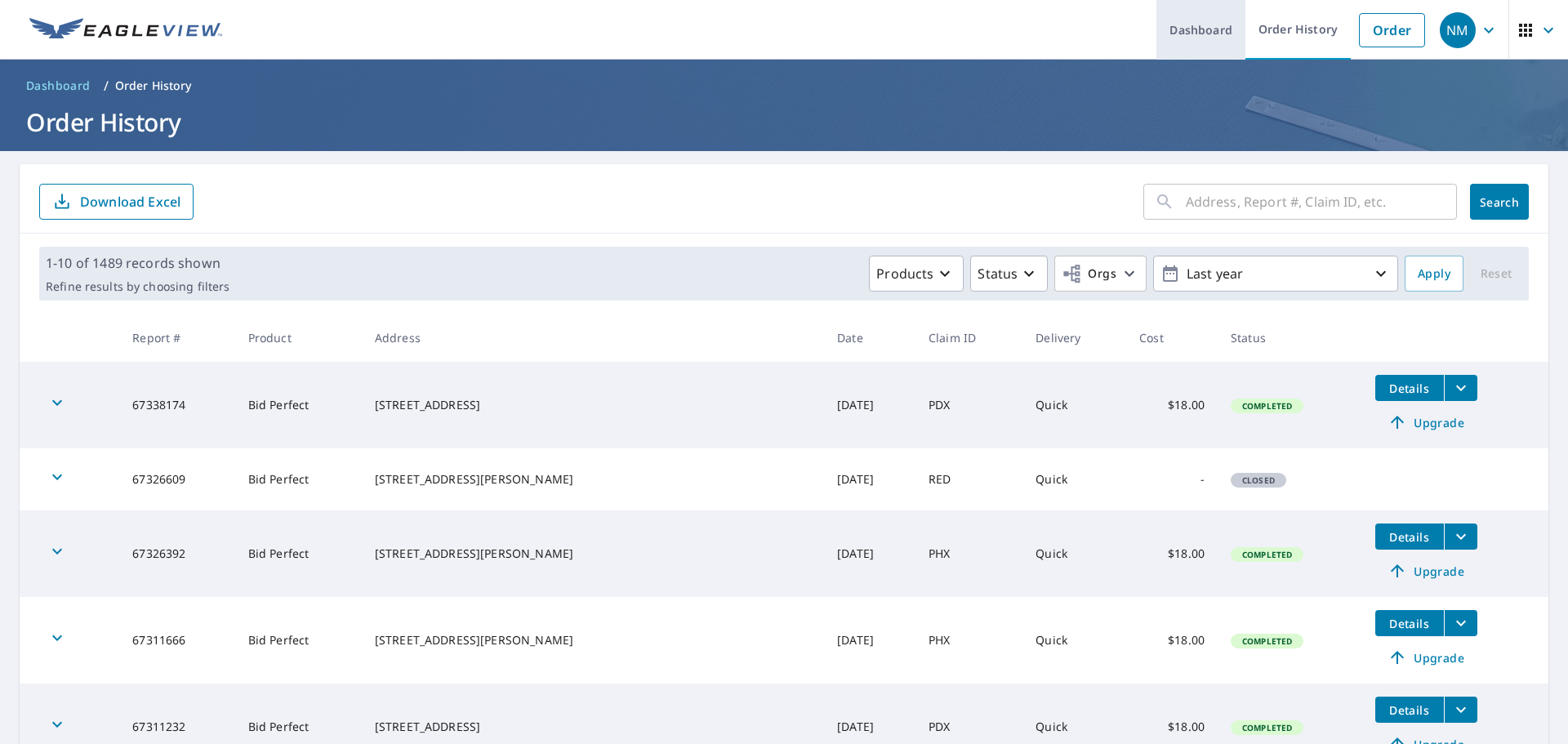
click at [1220, 26] on link "Dashboard" at bounding box center [1201, 29] width 89 height 60
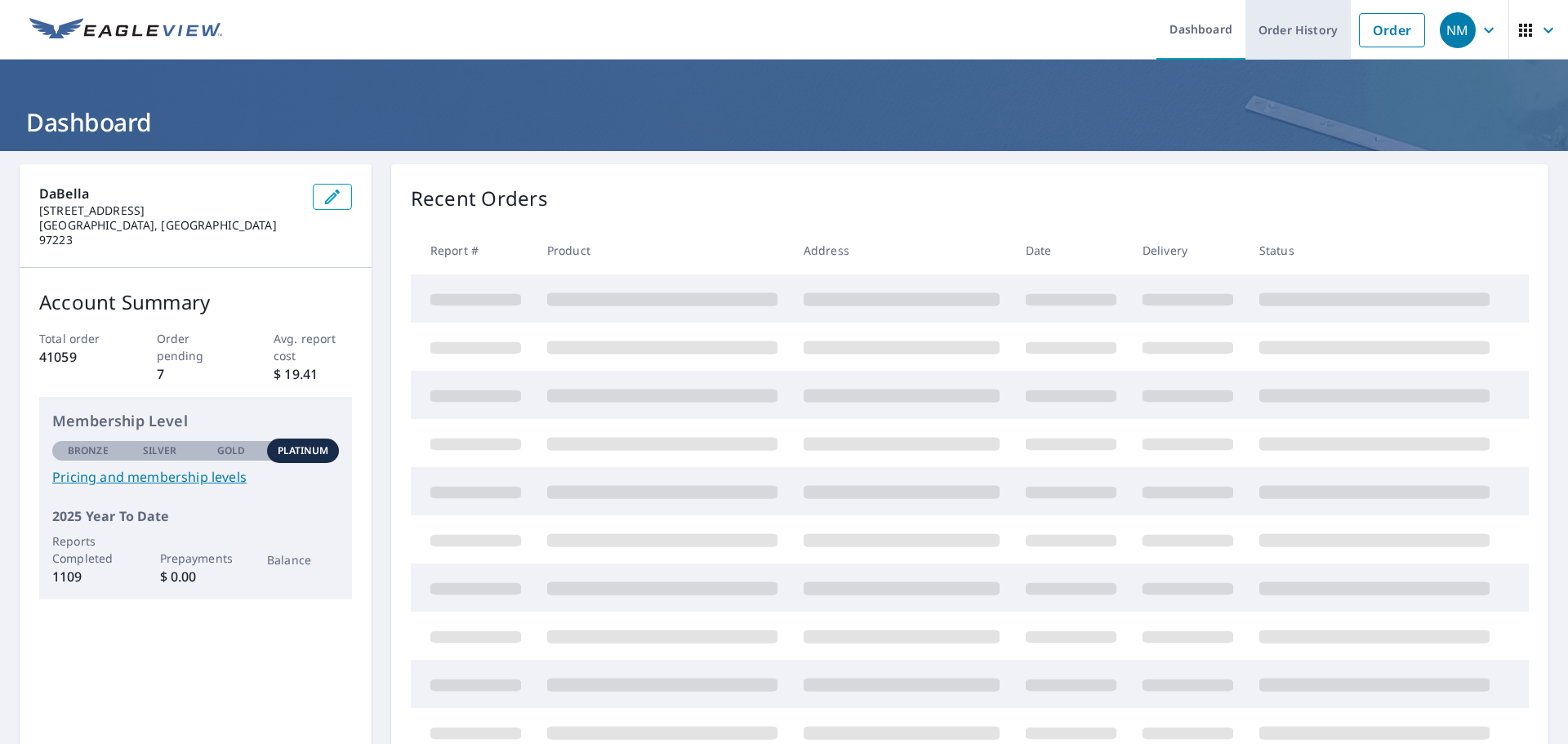
click at [1274, 28] on link "Order History" at bounding box center [1298, 29] width 106 height 60
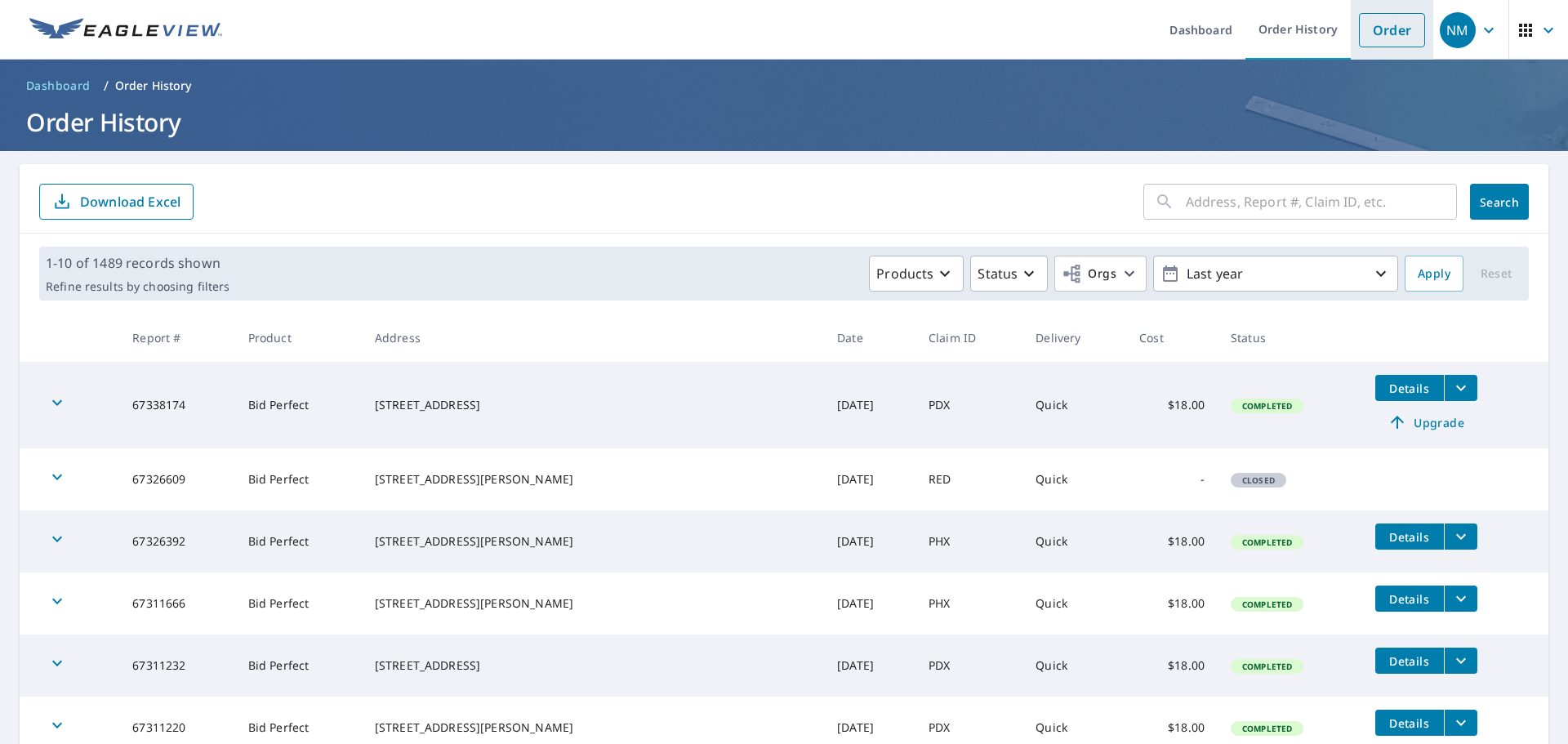
click at [1395, 34] on link "Order" at bounding box center [1392, 30] width 66 height 34
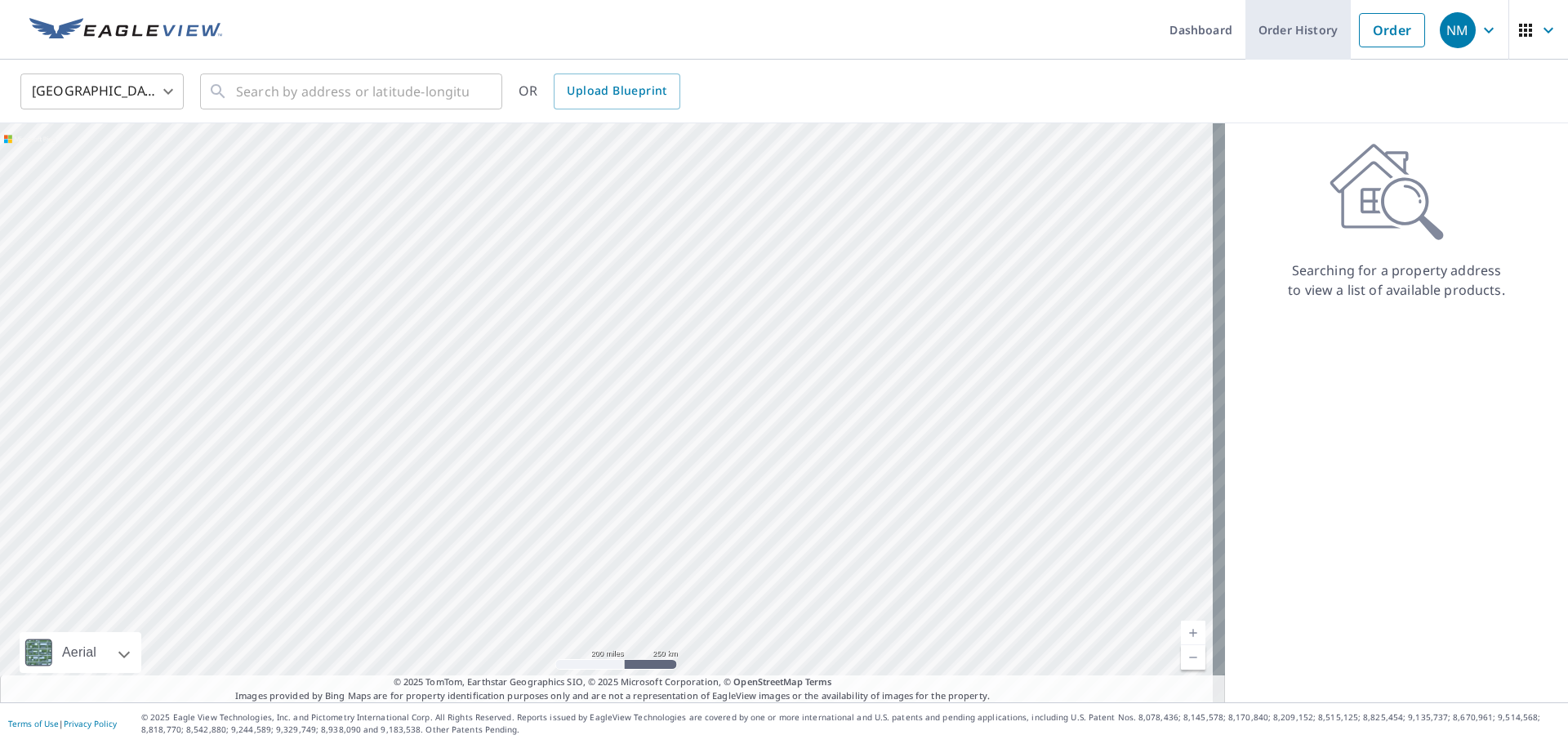
click at [1291, 40] on link "Order History" at bounding box center [1298, 29] width 106 height 60
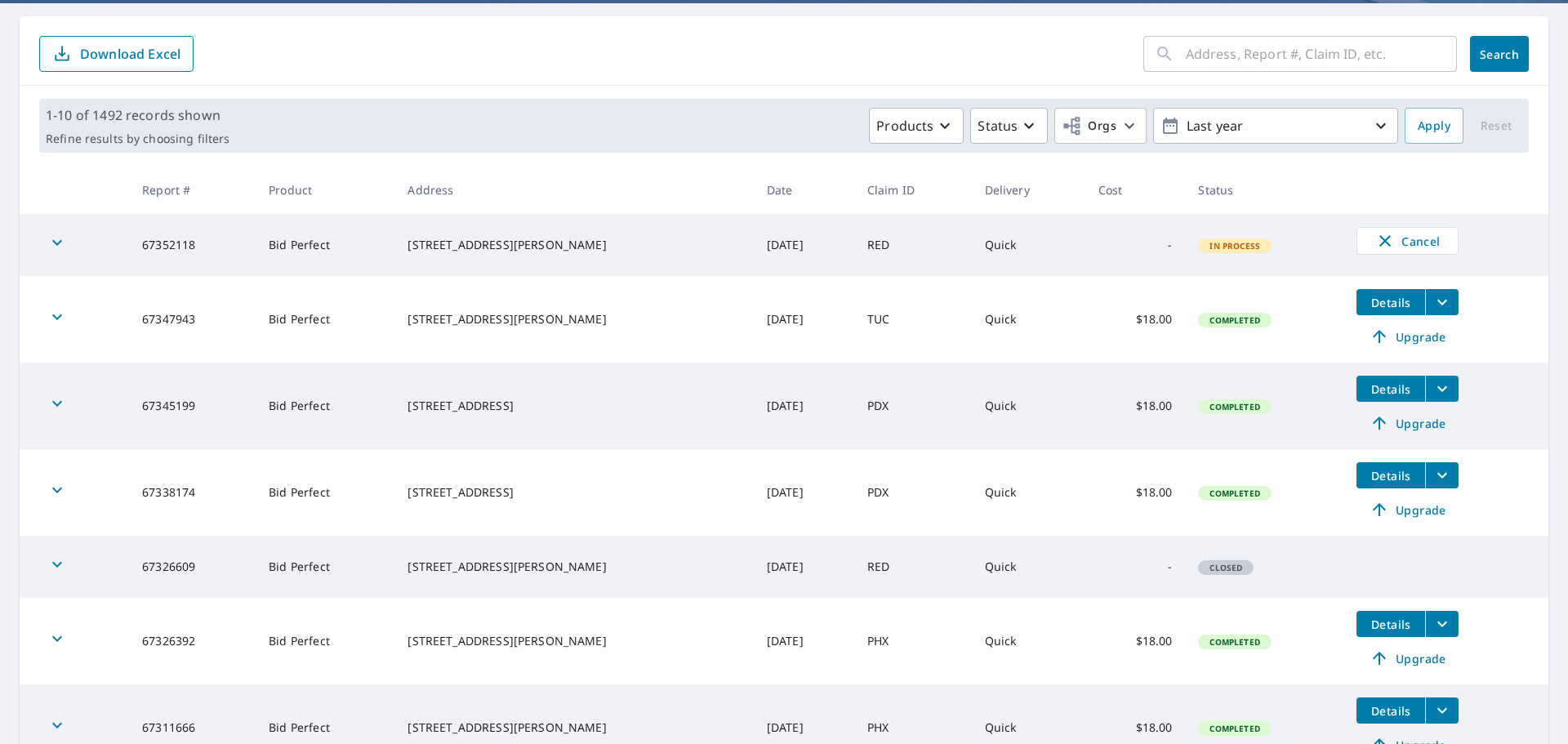
scroll to position [163, 0]
